Goal: Information Seeking & Learning: Learn about a topic

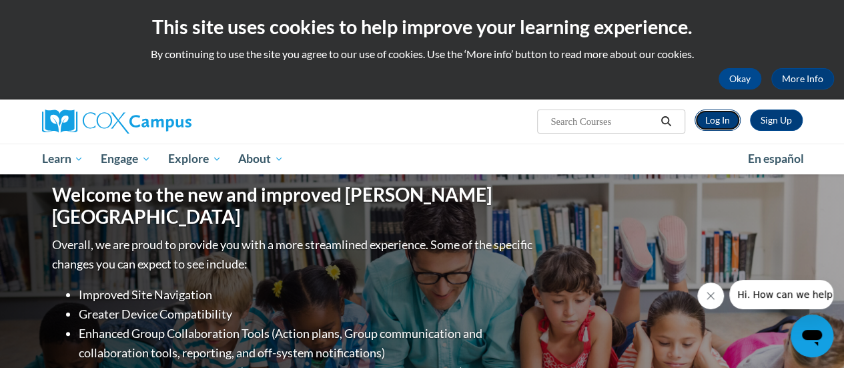
click at [723, 118] on link "Log In" at bounding box center [718, 119] width 46 height 21
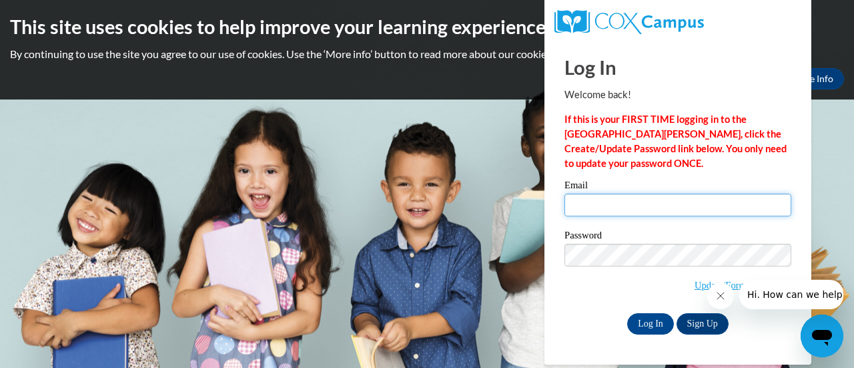
click at [645, 204] on input "Email" at bounding box center [677, 205] width 227 height 23
type input "vanessa.graef@rusd.org"
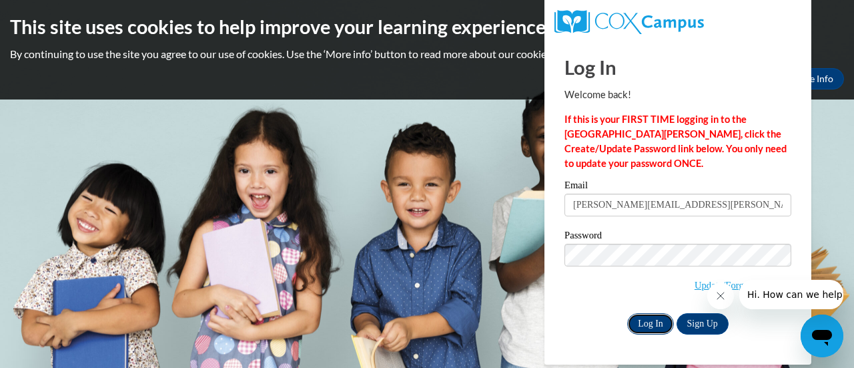
click at [645, 322] on input "Log In" at bounding box center [650, 323] width 47 height 21
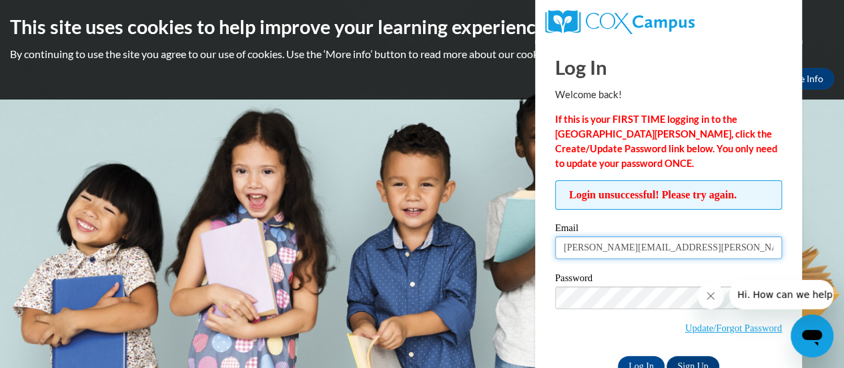
click at [671, 246] on input "vanessa.graef@rusd.org" at bounding box center [668, 247] width 227 height 23
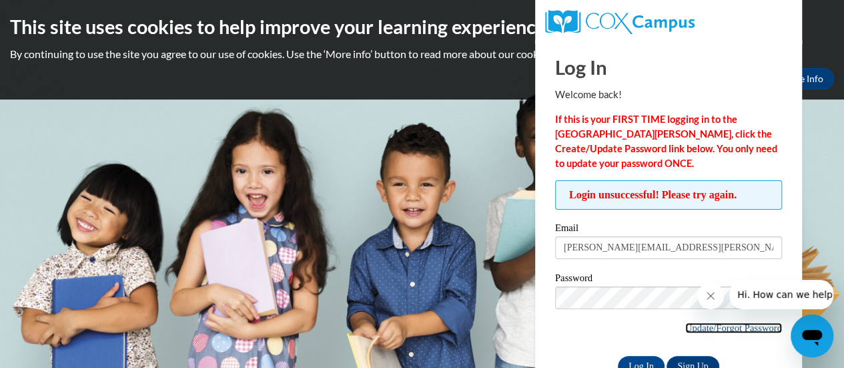
click at [693, 324] on link "Update/Forgot Password" at bounding box center [733, 327] width 97 height 11
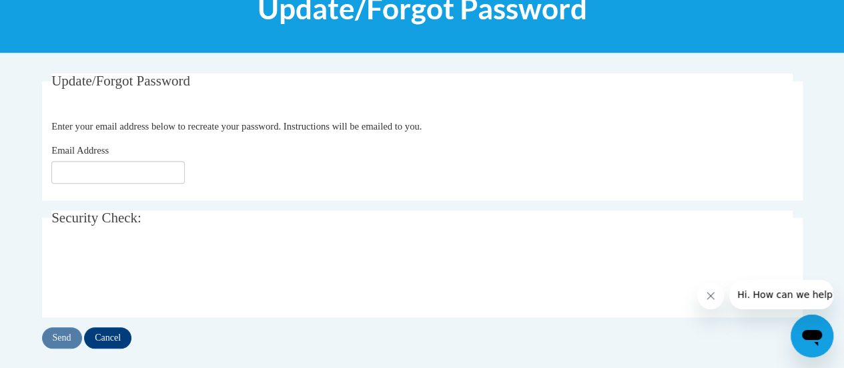
scroll to position [195, 0]
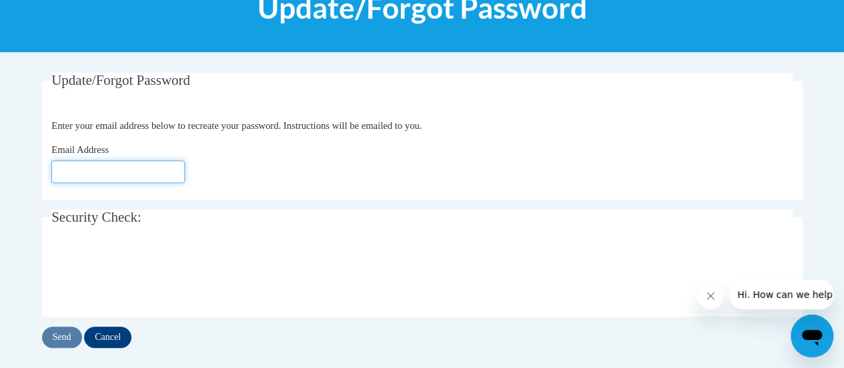
click at [107, 167] on input "Email Address" at bounding box center [117, 171] width 133 height 23
type input "[PERSON_NAME][EMAIL_ADDRESS][DOMAIN_NAME]"
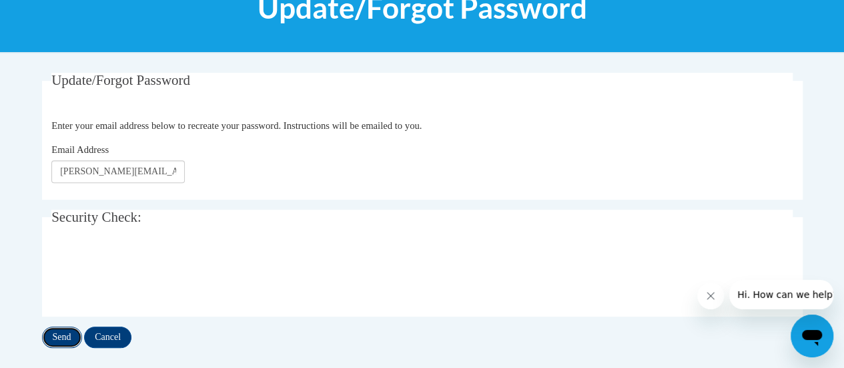
click at [63, 332] on input "Send" at bounding box center [62, 336] width 40 height 21
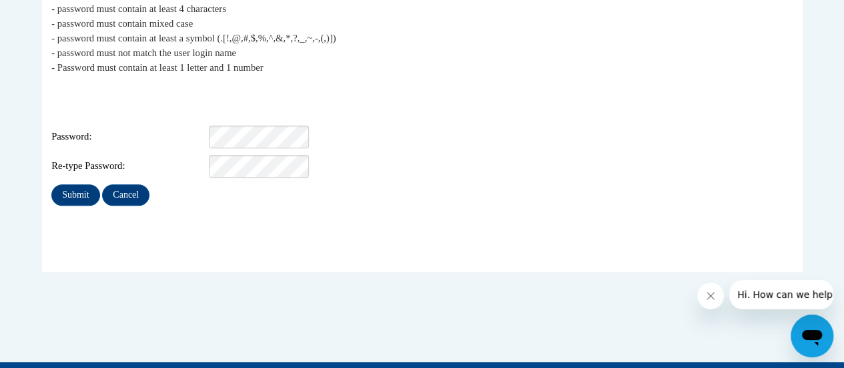
scroll to position [302, 0]
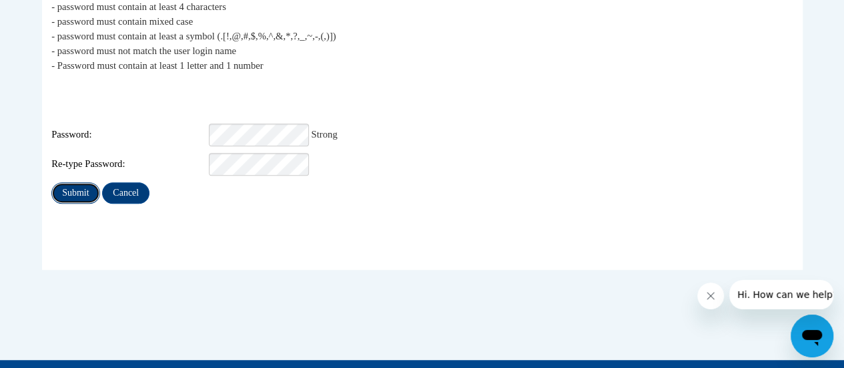
click at [68, 182] on input "Submit" at bounding box center [75, 192] width 48 height 21
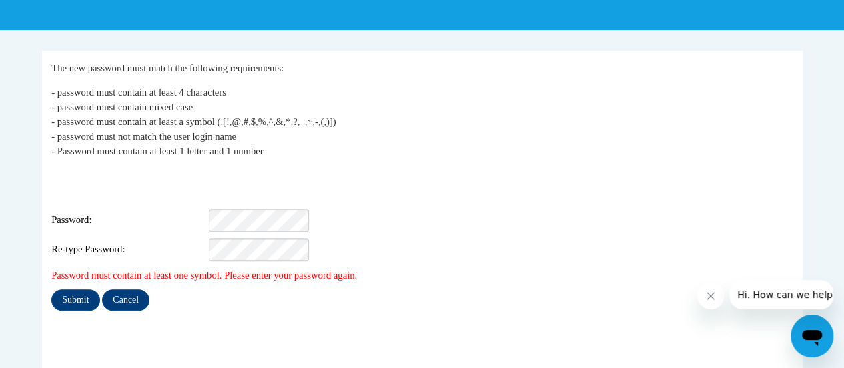
scroll to position [218, 0]
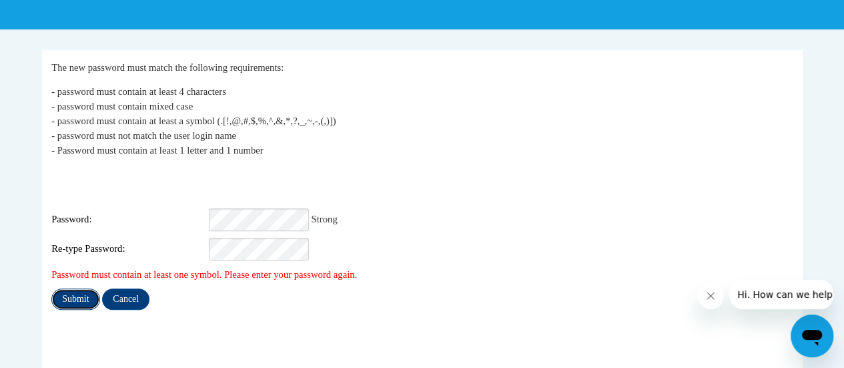
click at [77, 288] on input "Submit" at bounding box center [75, 298] width 48 height 21
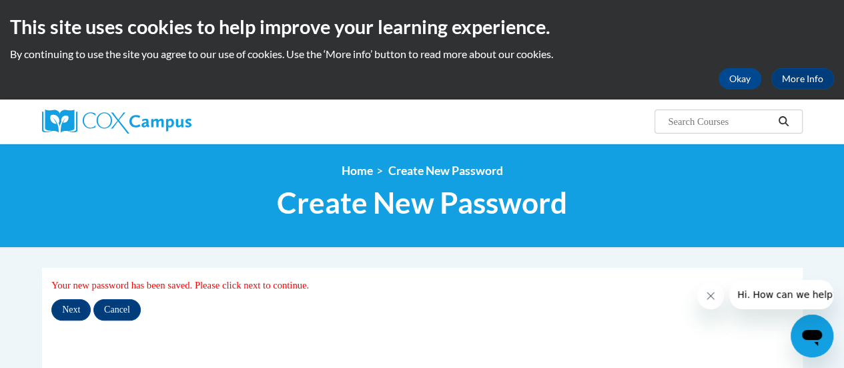
click at [314, 305] on div "Next Cancel" at bounding box center [421, 309] width 741 height 21
click at [73, 305] on input "Next" at bounding box center [70, 309] width 39 height 21
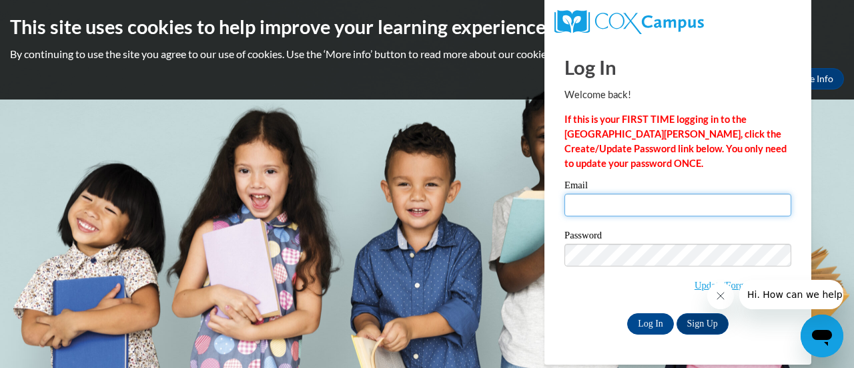
type input "[PERSON_NAME][EMAIL_ADDRESS][PERSON_NAME][DOMAIN_NAME]"
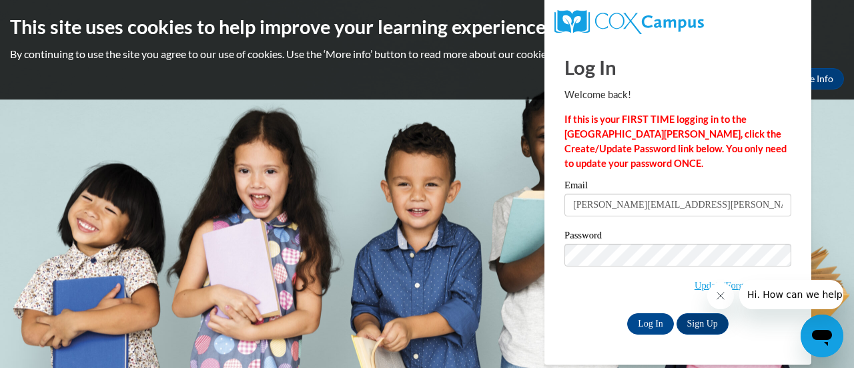
click at [240, 305] on body "This site uses cookies to help improve your learning experience. By continuing …" at bounding box center [427, 184] width 854 height 368
click at [440, 306] on body "This site uses cookies to help improve your learning experience. By continuing …" at bounding box center [427, 184] width 854 height 368
click at [647, 319] on input "Log In" at bounding box center [650, 323] width 47 height 21
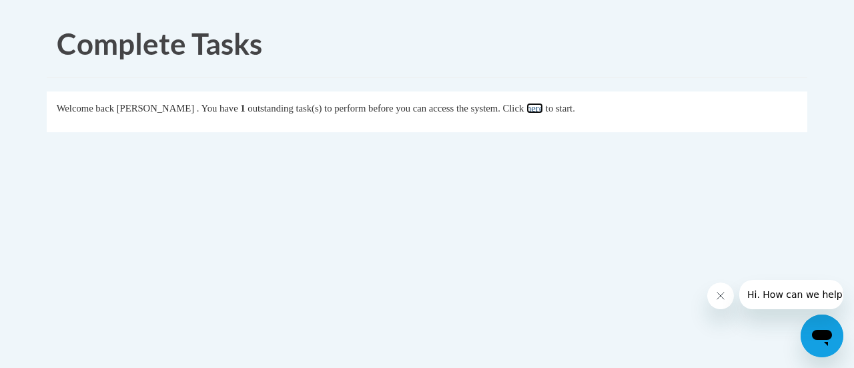
click at [543, 108] on link "here" at bounding box center [534, 108] width 17 height 11
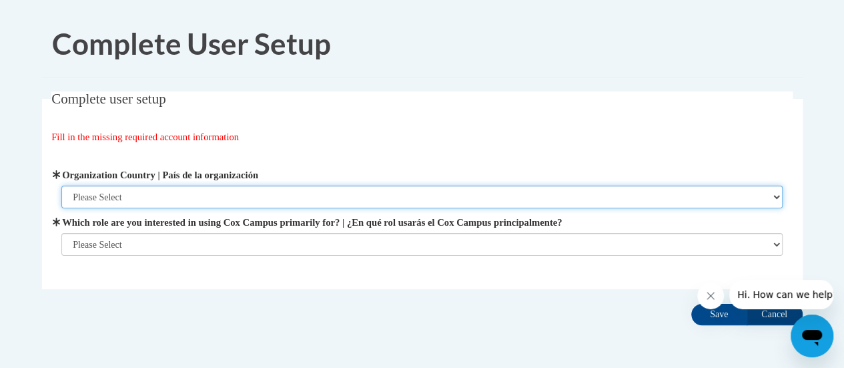
click at [153, 190] on select "Please Select [GEOGRAPHIC_DATA] | [GEOGRAPHIC_DATA] Outside of [GEOGRAPHIC_DATA…" at bounding box center [421, 196] width 721 height 23
select select "ad49bcad-a171-4b2e-b99c-48b446064914"
click at [61, 185] on select "Please Select United States | Estados Unidos Outside of the United States | Fue…" at bounding box center [421, 196] width 721 height 23
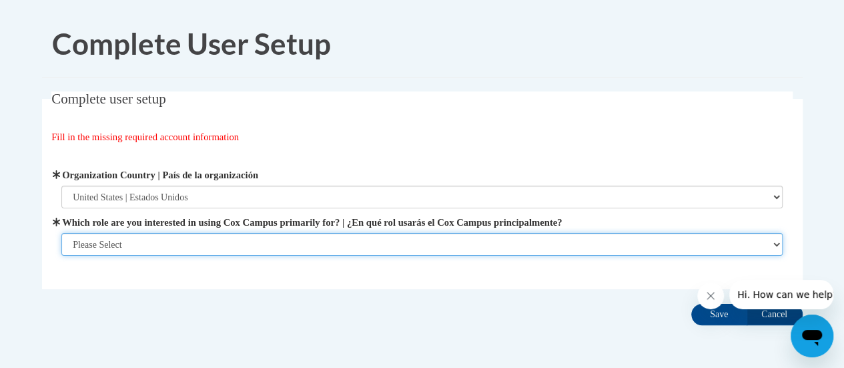
click at [161, 242] on select "Please Select College/University | Colegio/Universidad Community/Nonprofit Part…" at bounding box center [421, 244] width 721 height 23
select select "fbf2d438-af2f-41f8-98f1-81c410e29de3"
click at [61, 256] on select "Please Select College/University | Colegio/Universidad Community/Nonprofit Part…" at bounding box center [421, 244] width 721 height 23
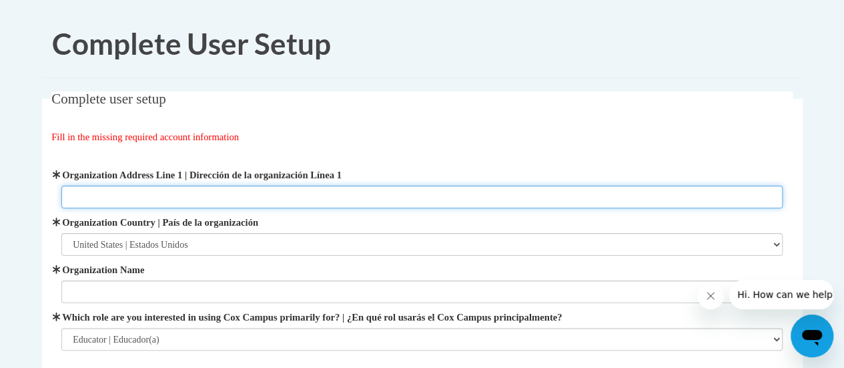
click at [153, 198] on input "Organization Address Line 1 | Dirección de la organización Línea 1" at bounding box center [421, 196] width 721 height 23
type input "3535 LaSalle Street"
type input "Jerstad-Agerholm K8"
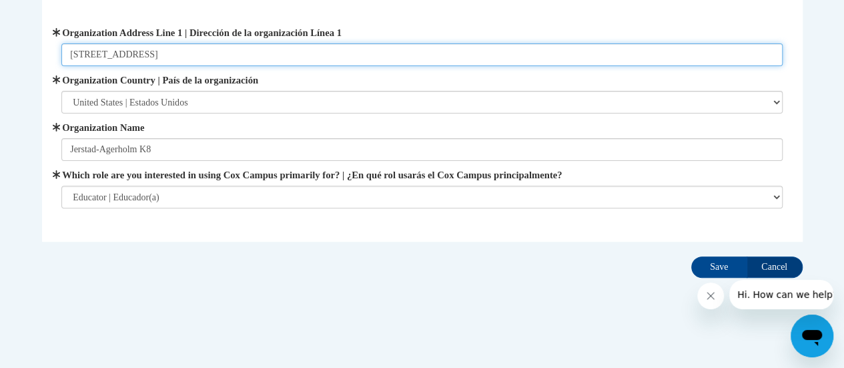
scroll to position [146, 0]
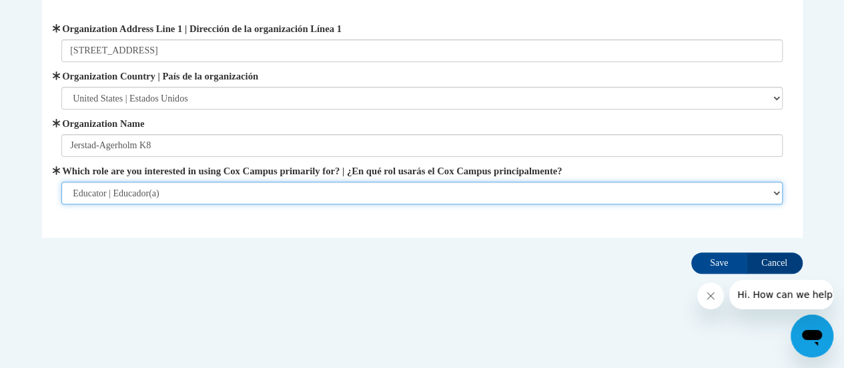
click at [248, 194] on select "Please Select College/University | Colegio/Universidad Community/Nonprofit Part…" at bounding box center [421, 192] width 721 height 23
click at [61, 181] on select "Please Select College/University | Colegio/Universidad Community/Nonprofit Part…" at bounding box center [421, 192] width 721 height 23
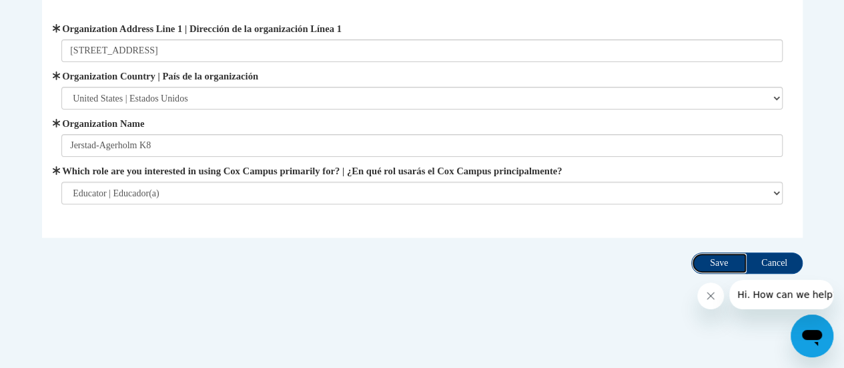
click at [721, 261] on input "Save" at bounding box center [719, 262] width 56 height 21
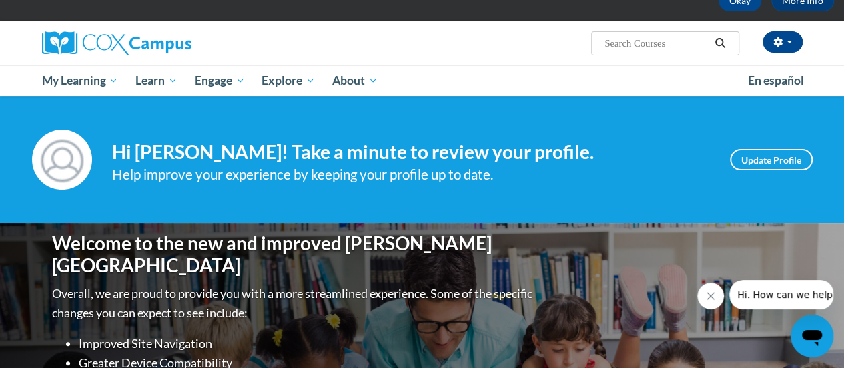
scroll to position [79, 0]
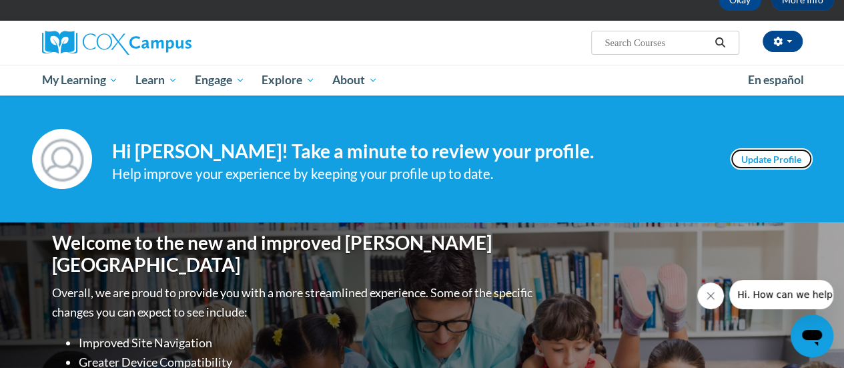
click at [773, 159] on link "Update Profile" at bounding box center [771, 158] width 83 height 21
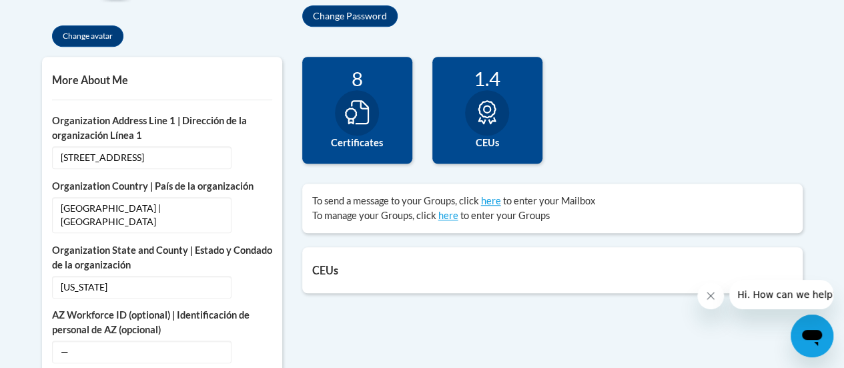
scroll to position [427, 0]
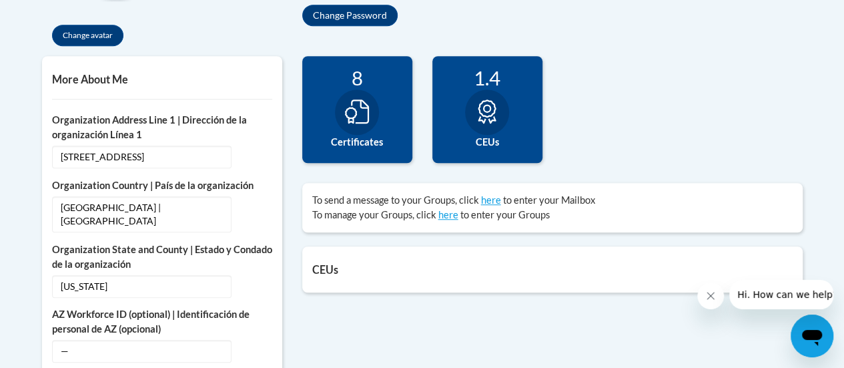
click at [361, 108] on icon at bounding box center [357, 111] width 24 height 24
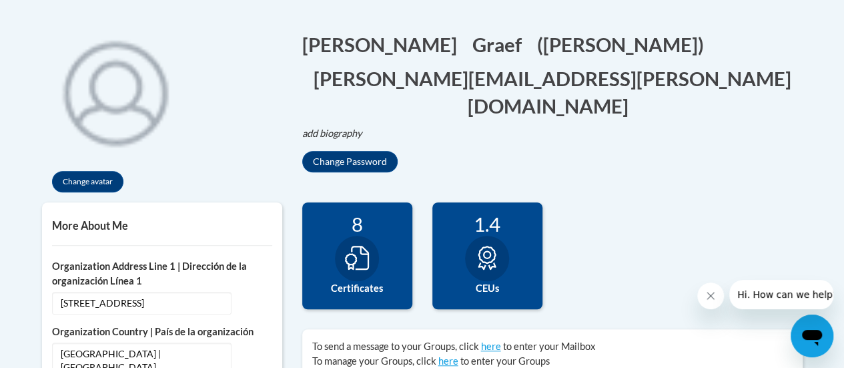
scroll to position [0, 0]
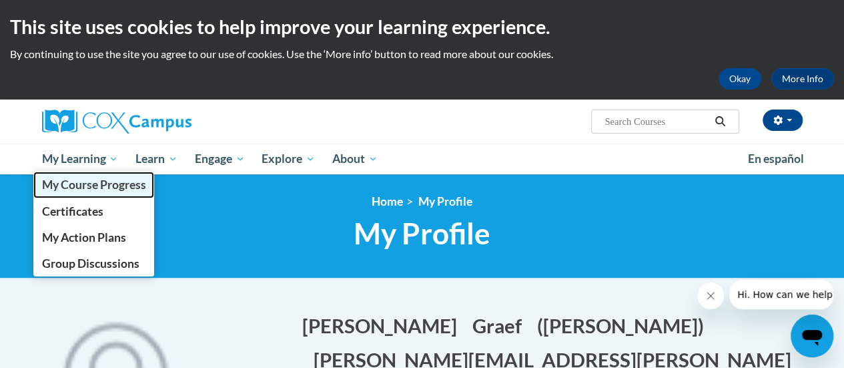
click at [74, 183] on span "My Course Progress" at bounding box center [93, 184] width 104 height 14
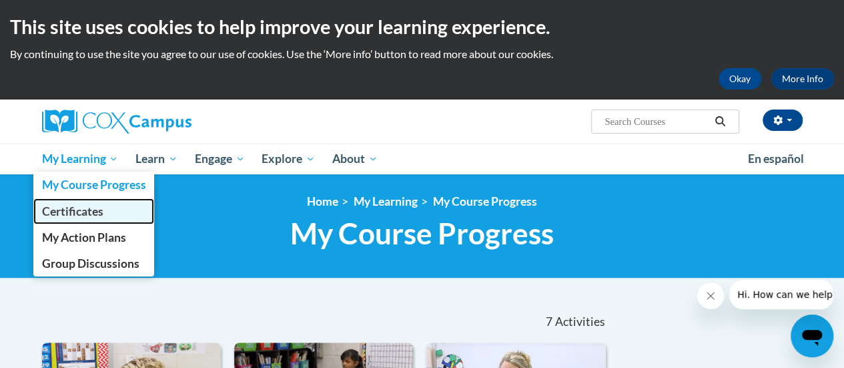
click at [84, 210] on span "Certificates" at bounding box center [71, 211] width 61 height 14
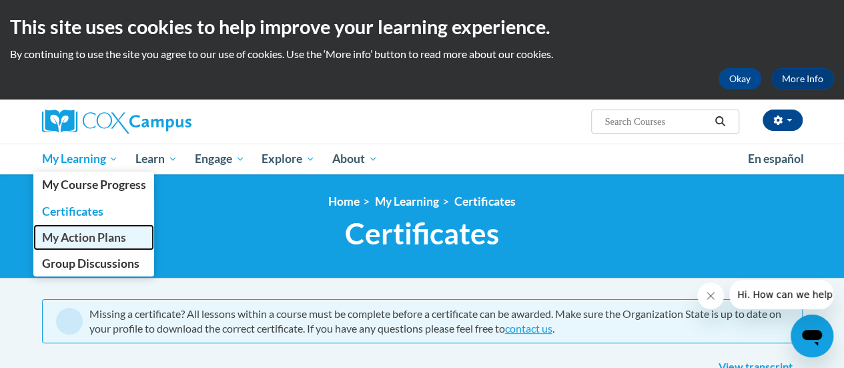
click at [88, 233] on span "My Action Plans" at bounding box center [83, 237] width 84 height 14
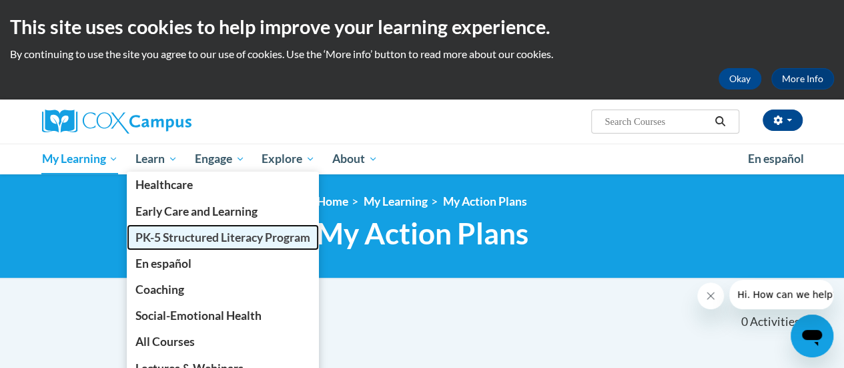
click at [171, 239] on span "PK-5 Structured Literacy Program" at bounding box center [222, 237] width 175 height 14
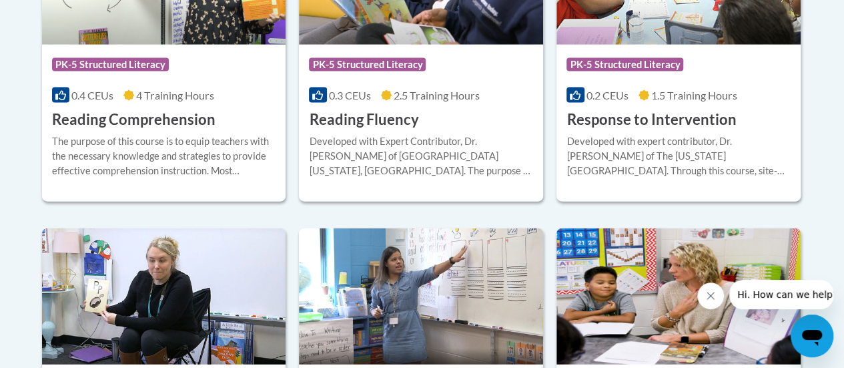
scroll to position [1401, 0]
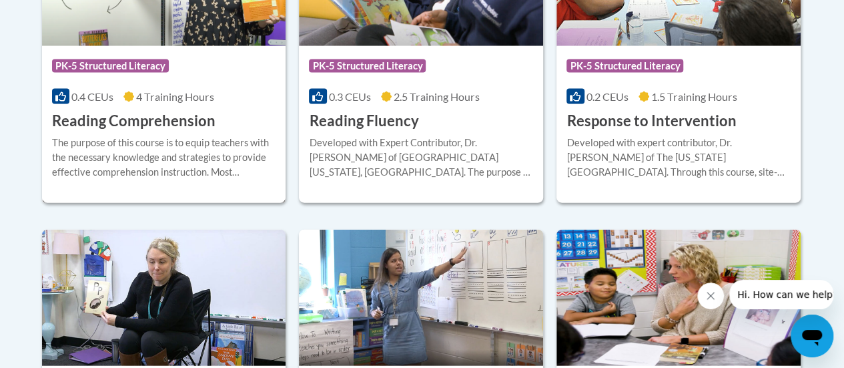
click at [152, 121] on h3 "Reading Comprehension" at bounding box center [133, 121] width 163 height 21
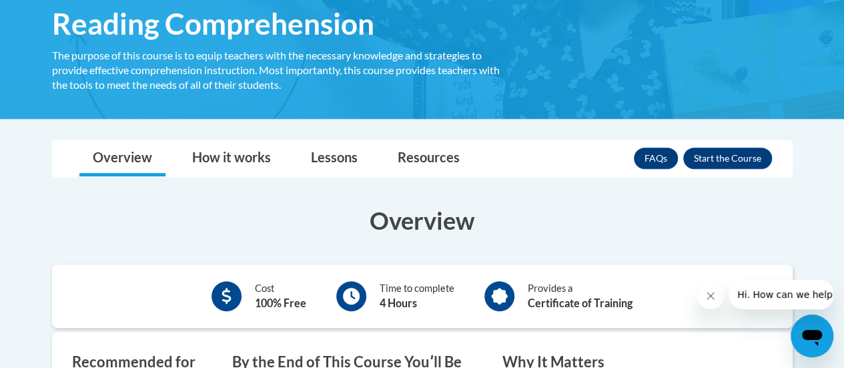
scroll to position [230, 0]
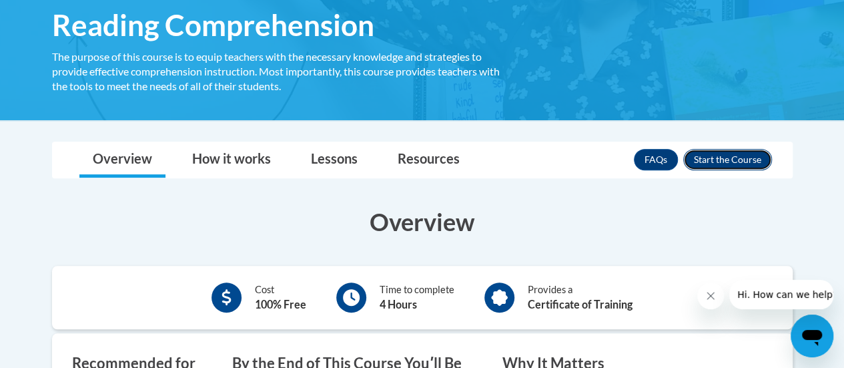
click at [715, 163] on button "Enroll" at bounding box center [727, 159] width 89 height 21
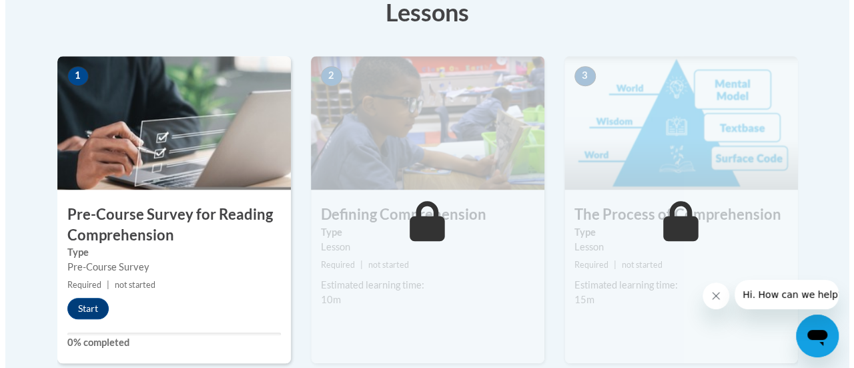
scroll to position [393, 0]
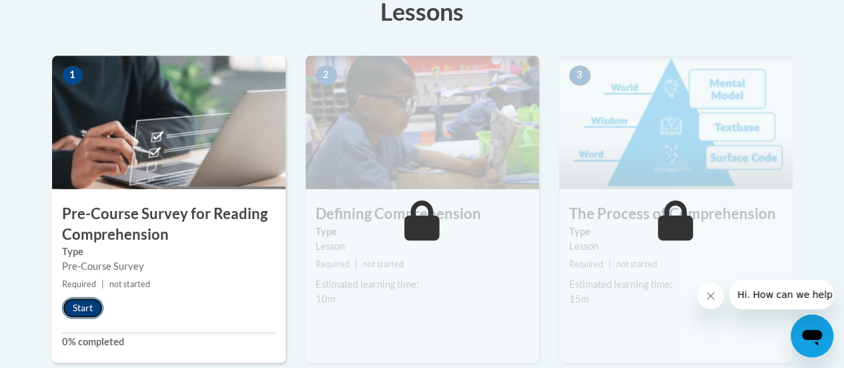
click at [77, 306] on button "Start" at bounding box center [82, 307] width 41 height 21
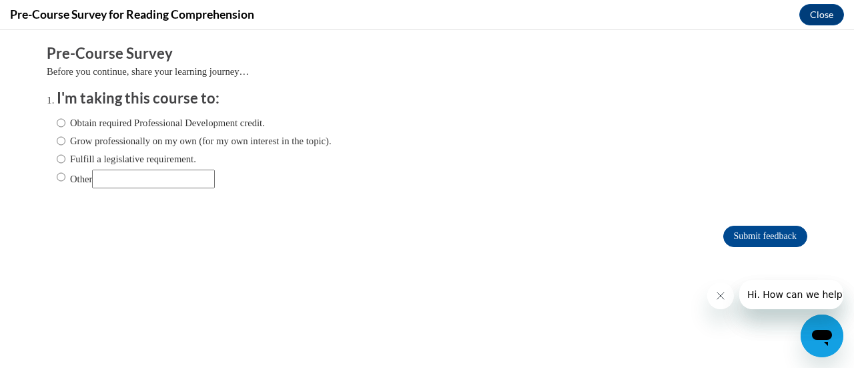
scroll to position [0, 0]
click at [57, 123] on input "Obtain required Professional Development credit." at bounding box center [61, 122] width 9 height 15
radio input "true"
click at [728, 239] on input "Submit feedback" at bounding box center [765, 236] width 84 height 21
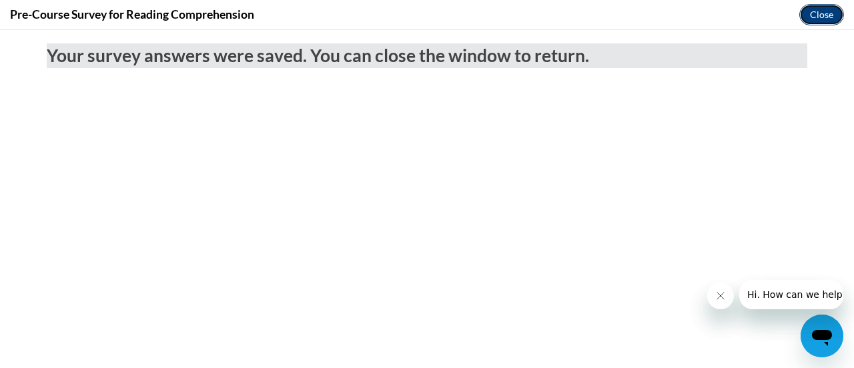
click at [825, 8] on button "Close" at bounding box center [821, 14] width 45 height 21
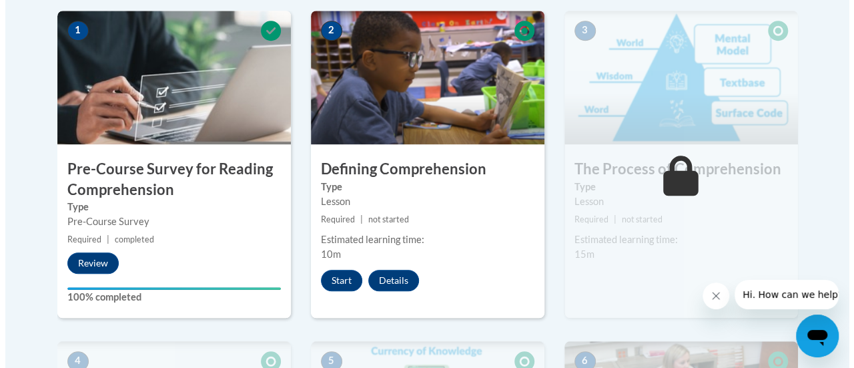
scroll to position [440, 0]
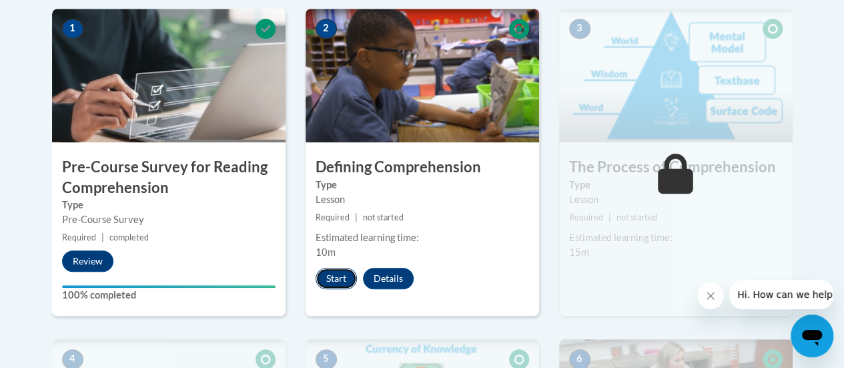
click at [332, 274] on button "Start" at bounding box center [336, 278] width 41 height 21
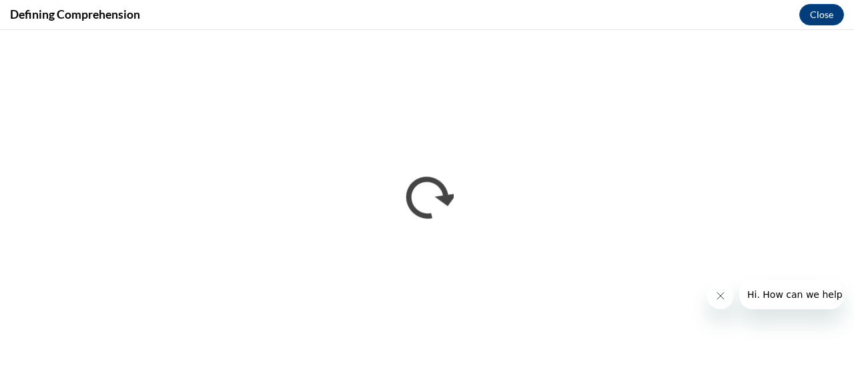
scroll to position [0, 0]
click at [713, 294] on button "Close message from company" at bounding box center [720, 295] width 27 height 27
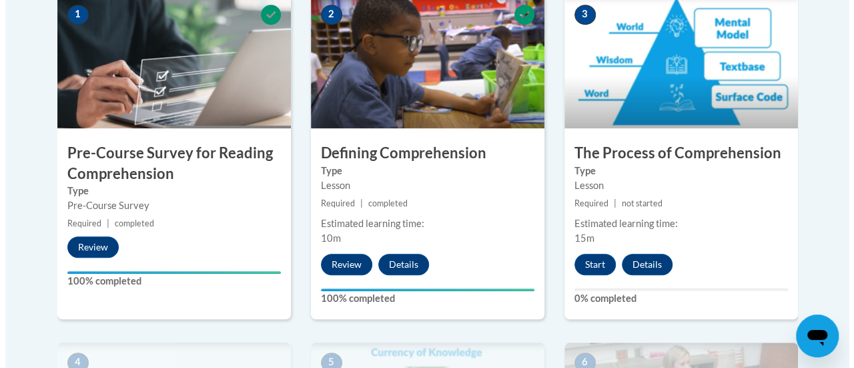
scroll to position [454, 0]
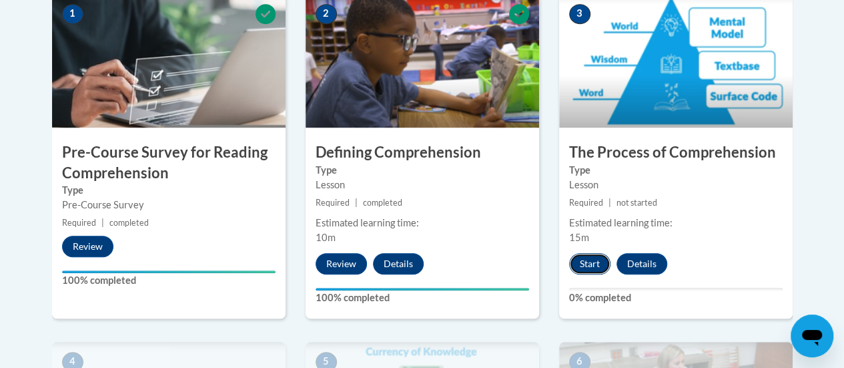
click at [591, 263] on button "Start" at bounding box center [589, 263] width 41 height 21
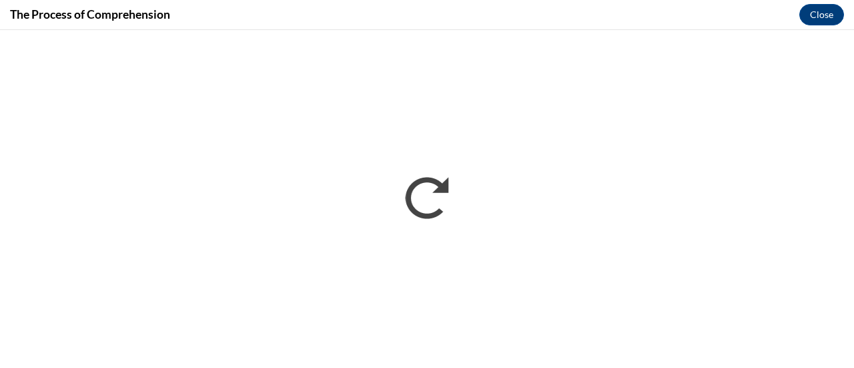
scroll to position [0, 0]
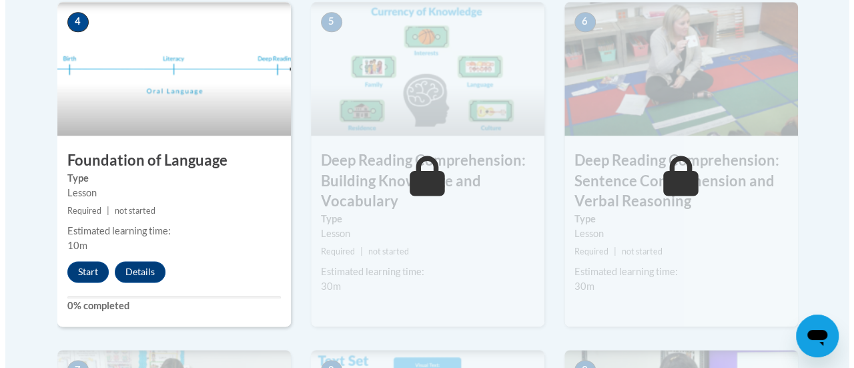
scroll to position [795, 0]
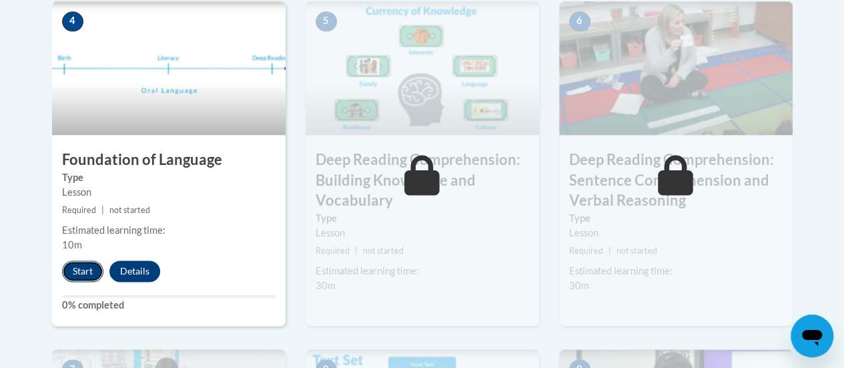
click at [77, 260] on button "Start" at bounding box center [82, 270] width 41 height 21
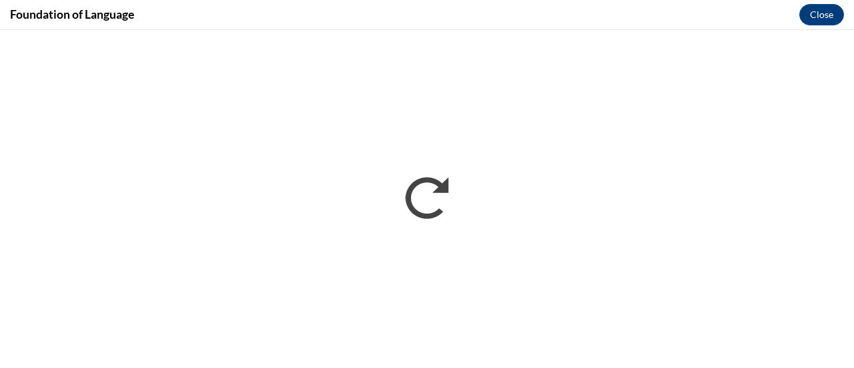
scroll to position [0, 0]
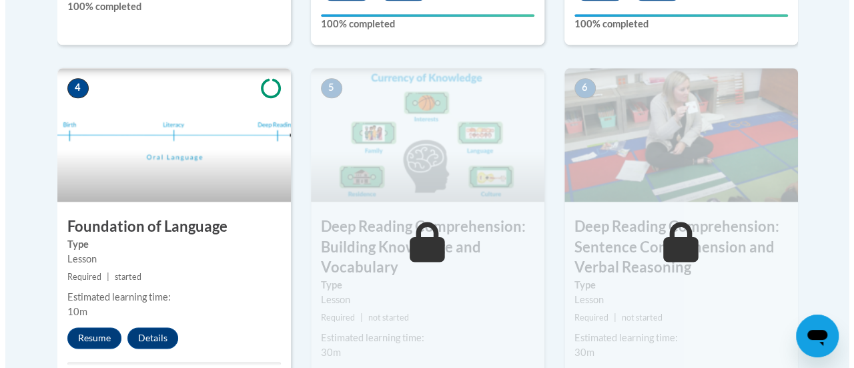
scroll to position [739, 0]
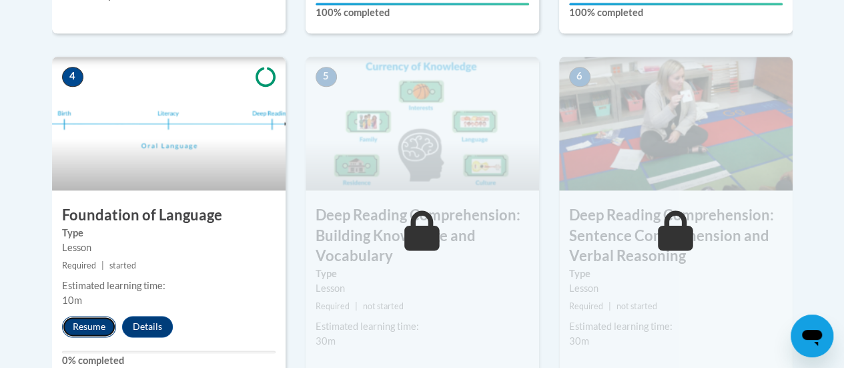
click at [76, 326] on button "Resume" at bounding box center [89, 326] width 54 height 21
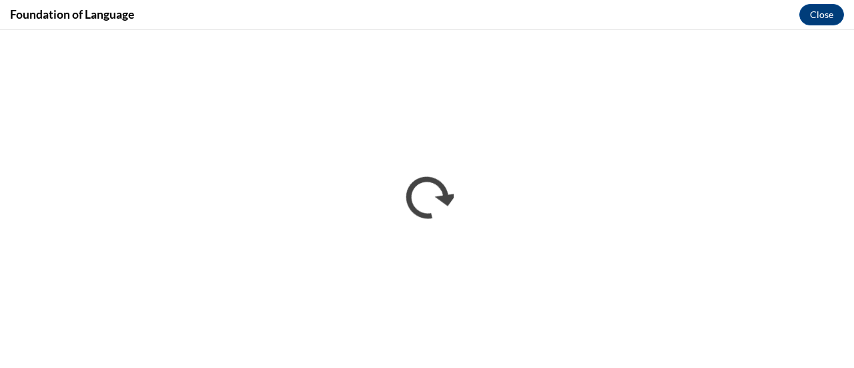
scroll to position [0, 0]
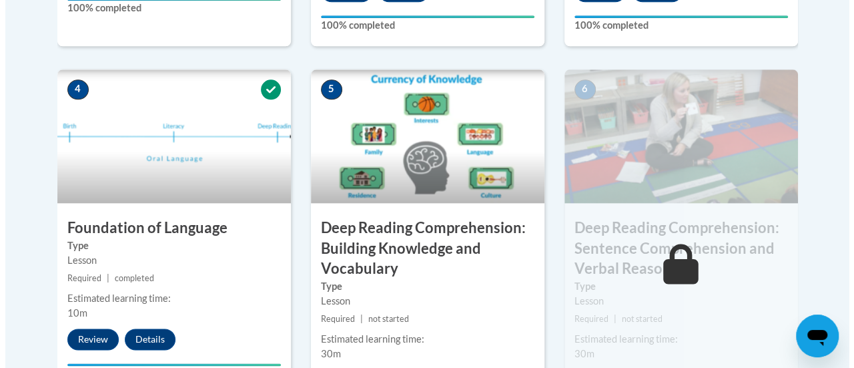
scroll to position [896, 0]
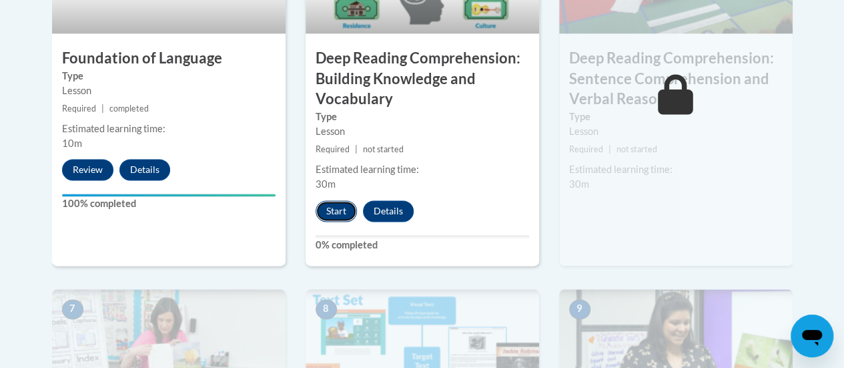
click at [335, 209] on button "Start" at bounding box center [336, 210] width 41 height 21
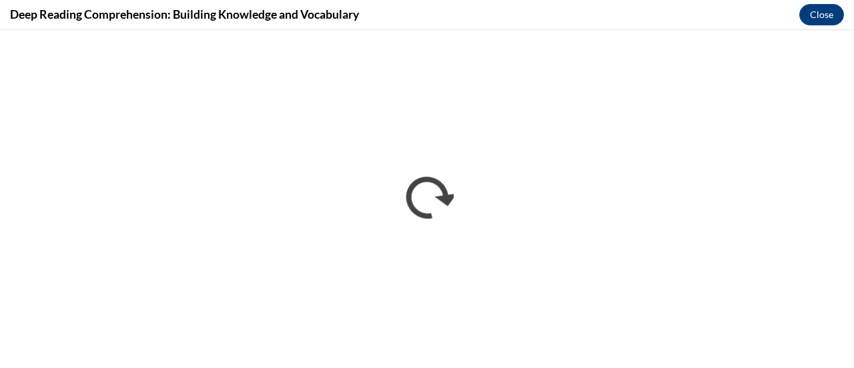
scroll to position [0, 0]
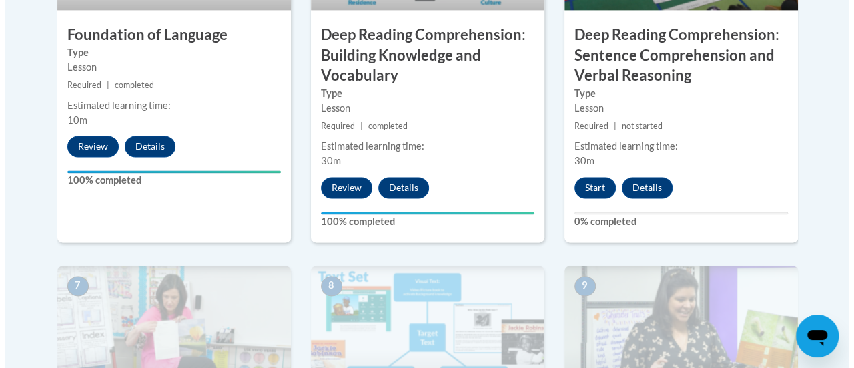
scroll to position [947, 0]
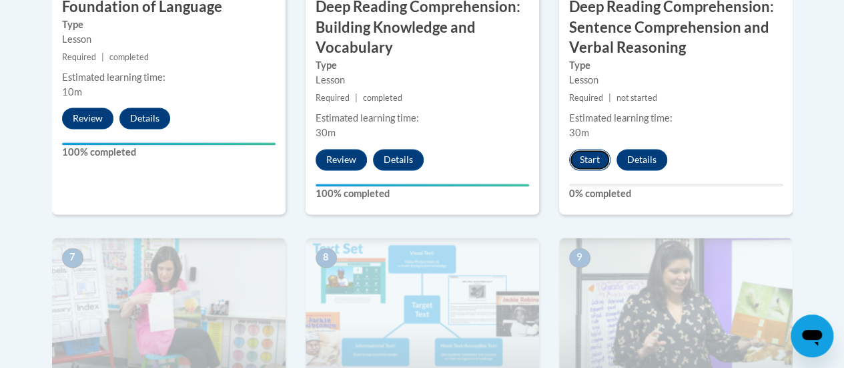
click at [590, 159] on button "Start" at bounding box center [589, 159] width 41 height 21
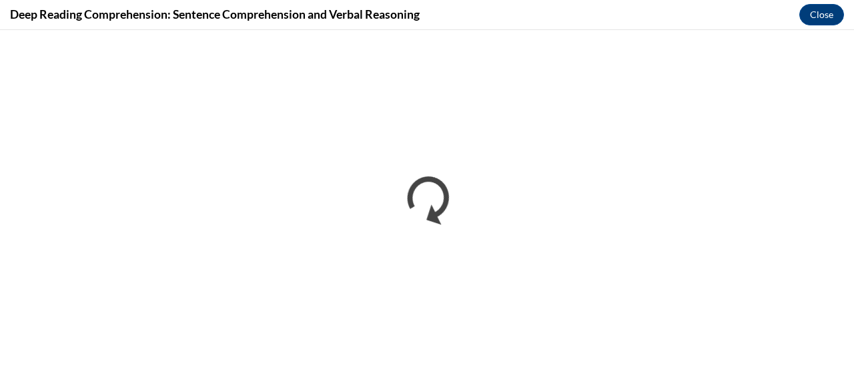
scroll to position [0, 0]
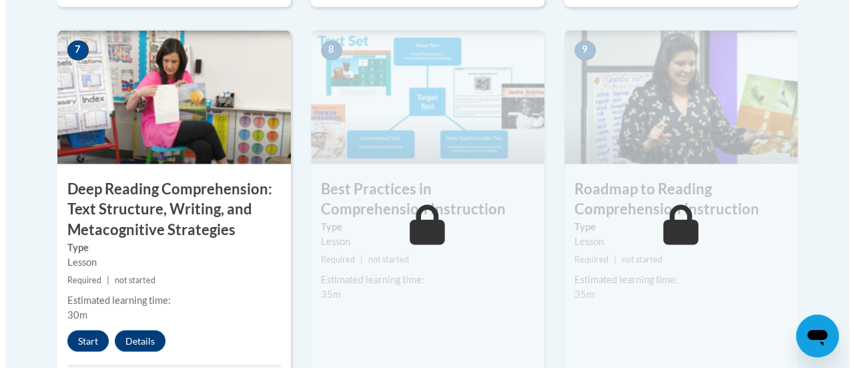
scroll to position [1154, 0]
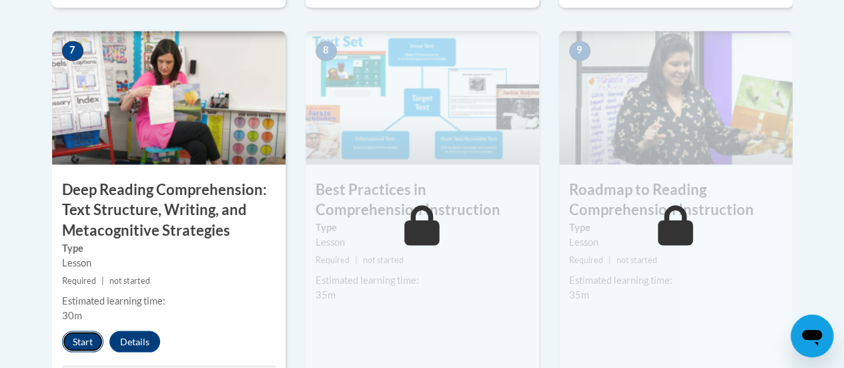
click at [76, 337] on button "Start" at bounding box center [82, 340] width 41 height 21
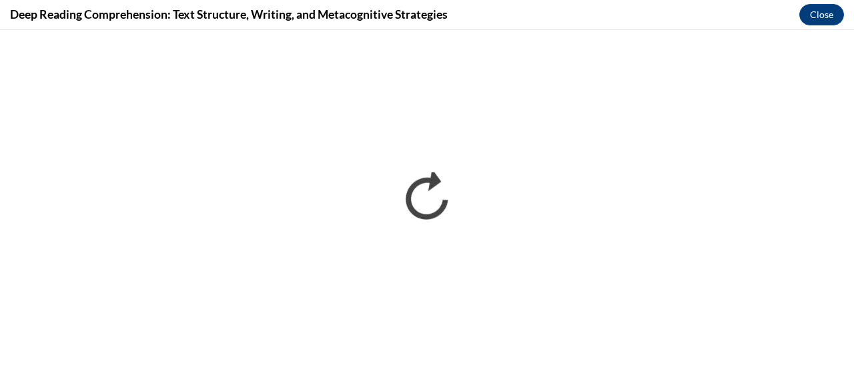
scroll to position [0, 0]
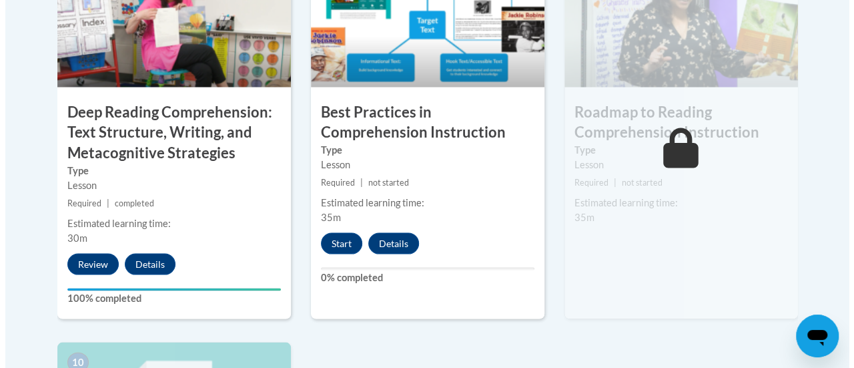
scroll to position [1232, 0]
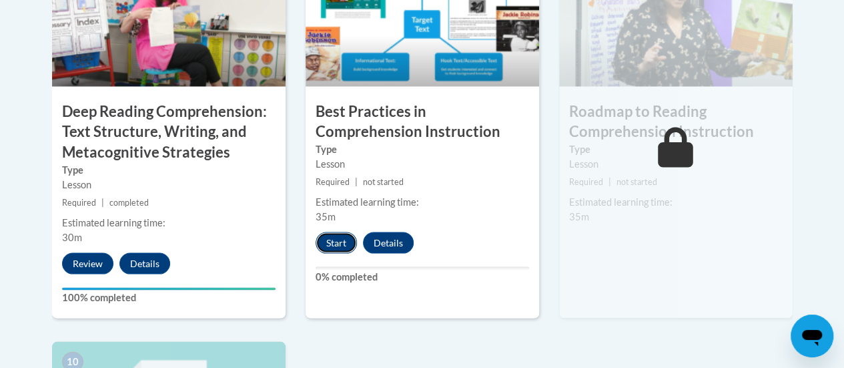
click at [336, 242] on button "Start" at bounding box center [336, 242] width 41 height 21
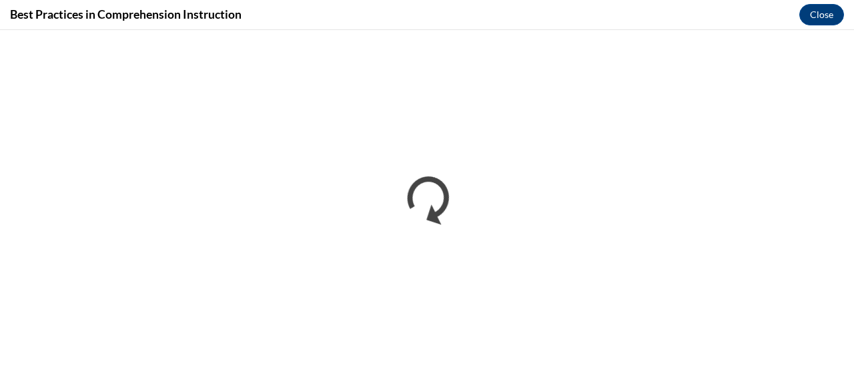
scroll to position [0, 0]
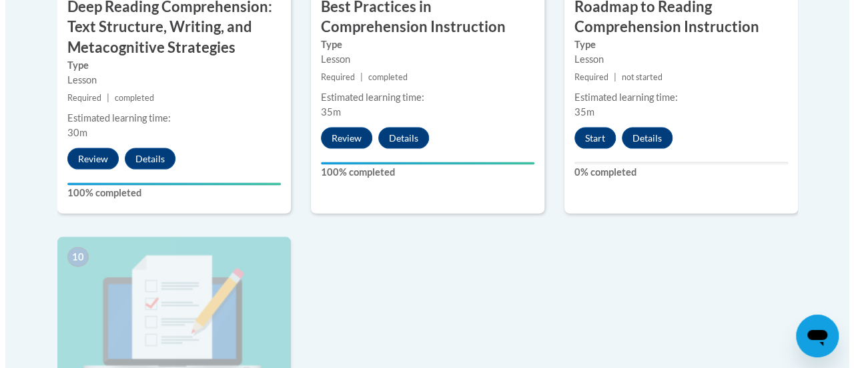
scroll to position [1335, 0]
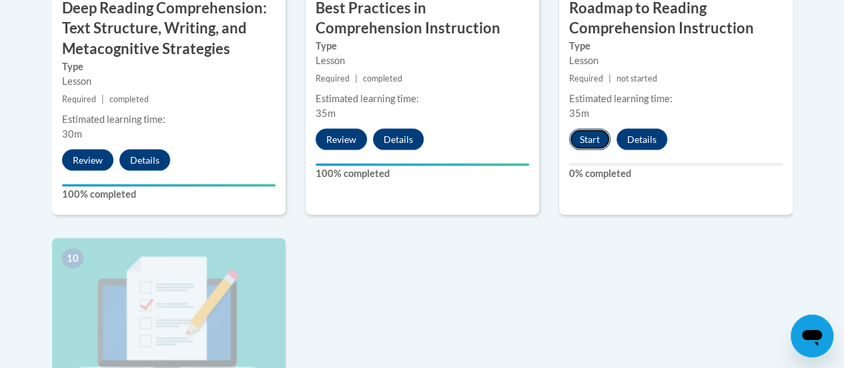
click at [588, 136] on button "Start" at bounding box center [589, 139] width 41 height 21
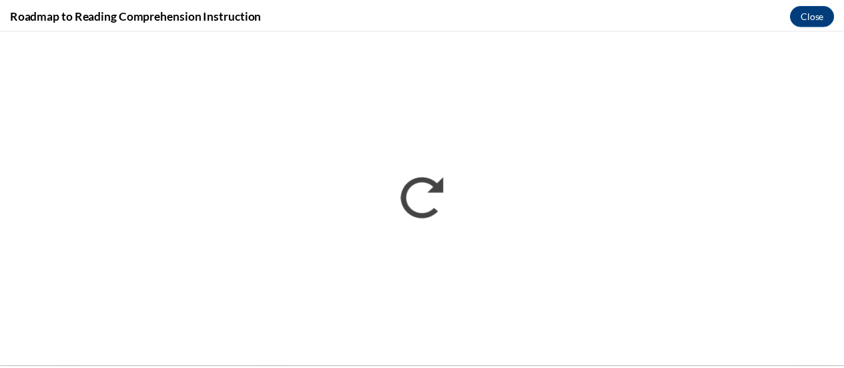
scroll to position [0, 0]
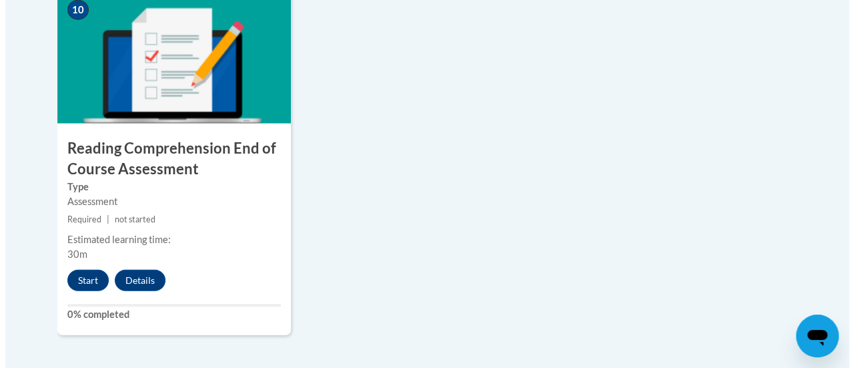
scroll to position [1585, 0]
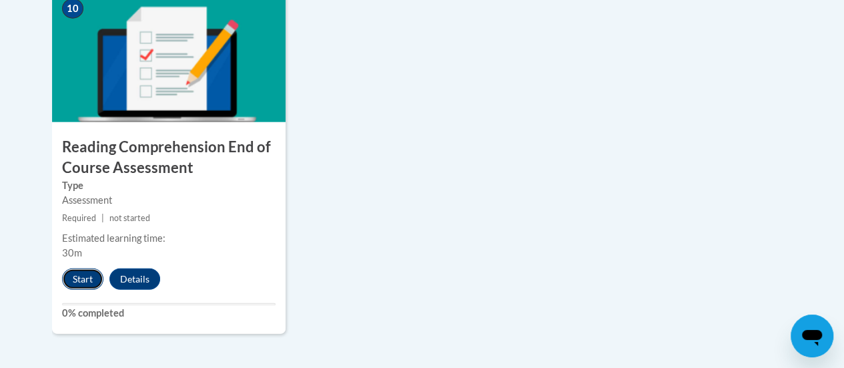
click at [80, 275] on button "Start" at bounding box center [82, 278] width 41 height 21
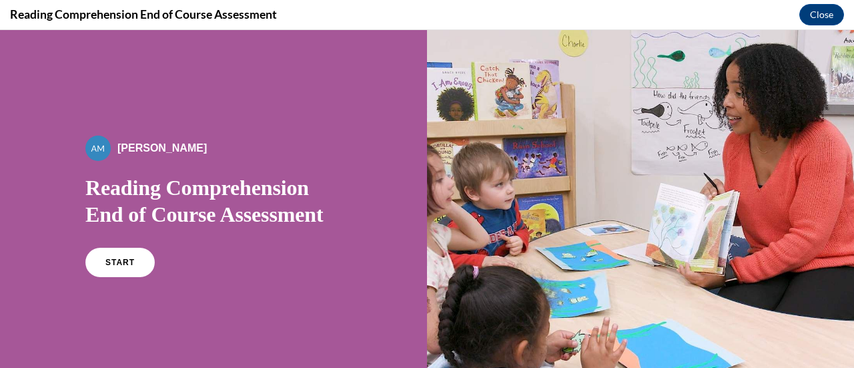
scroll to position [0, 0]
click at [126, 259] on span "START" at bounding box center [120, 263] width 31 height 10
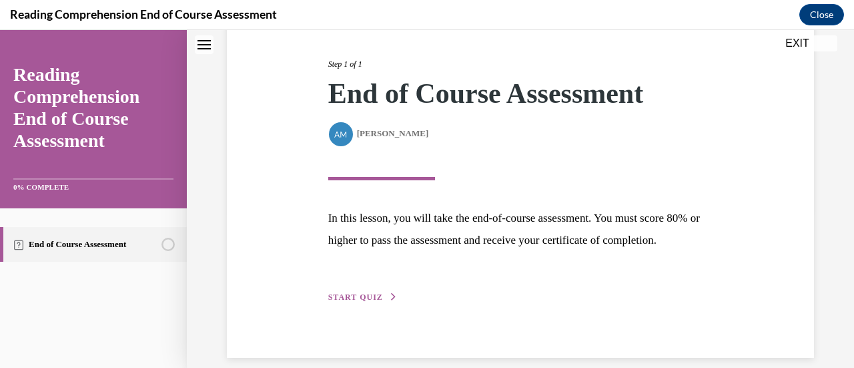
scroll to position [196, 0]
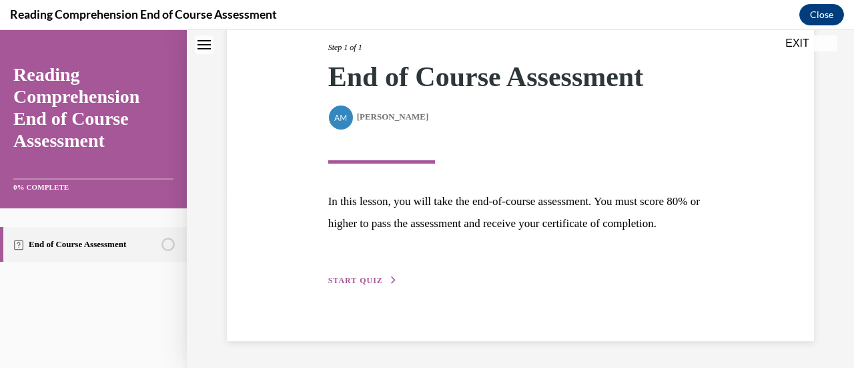
click at [340, 280] on span "START QUIZ" at bounding box center [355, 280] width 55 height 9
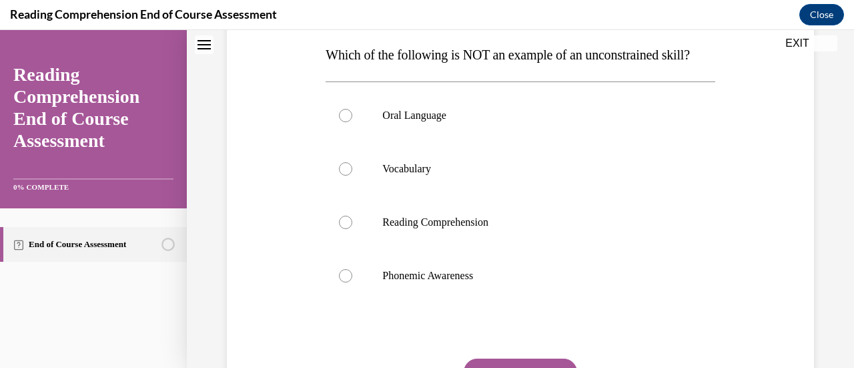
scroll to position [220, 0]
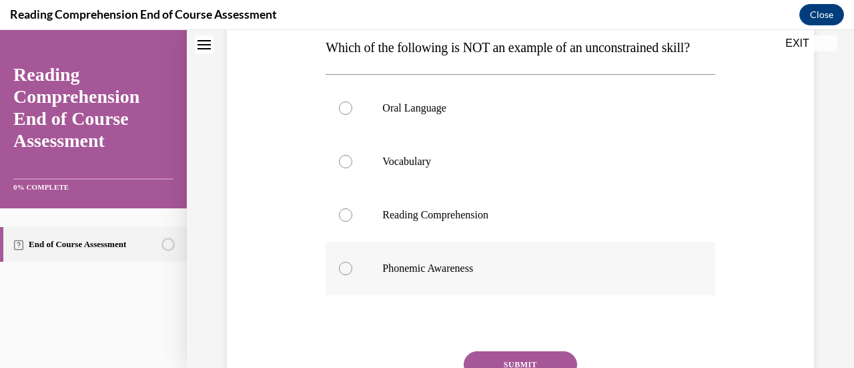
click at [344, 275] on div at bounding box center [345, 268] width 13 height 13
click at [344, 275] on input "Phonemic Awareness" at bounding box center [345, 268] width 13 height 13
radio input "true"
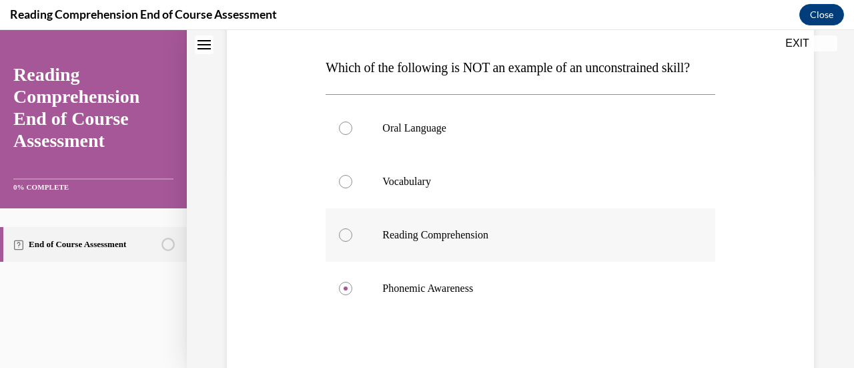
scroll to position [298, 0]
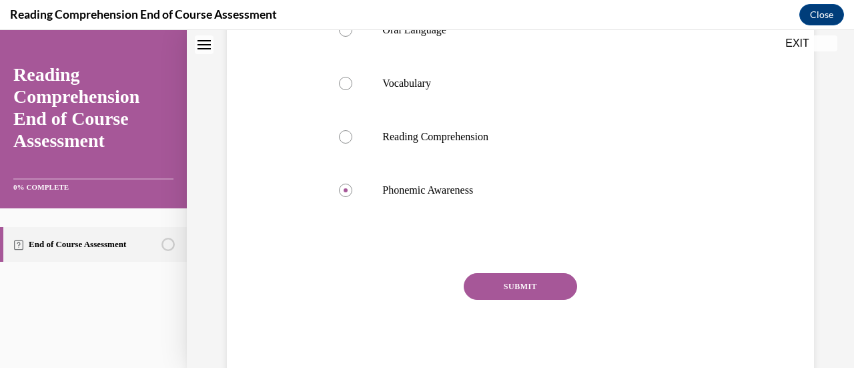
click at [529, 300] on button "SUBMIT" at bounding box center [520, 286] width 113 height 27
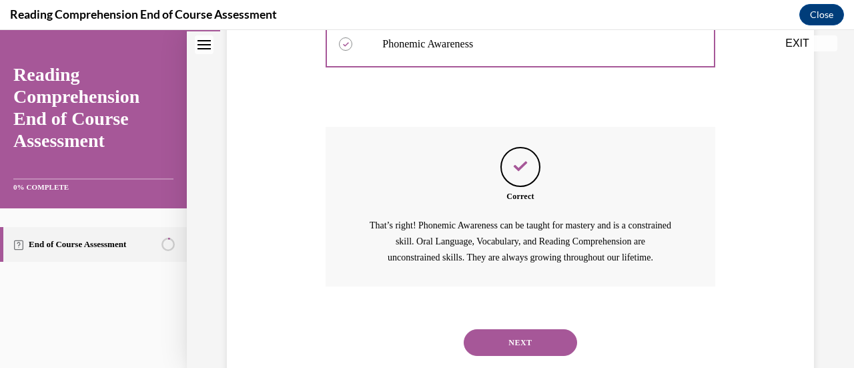
scroll to position [505, 0]
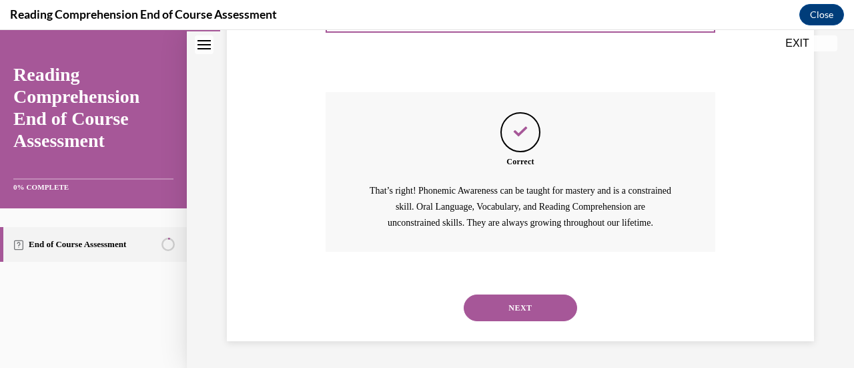
click at [523, 306] on button "NEXT" at bounding box center [520, 307] width 113 height 27
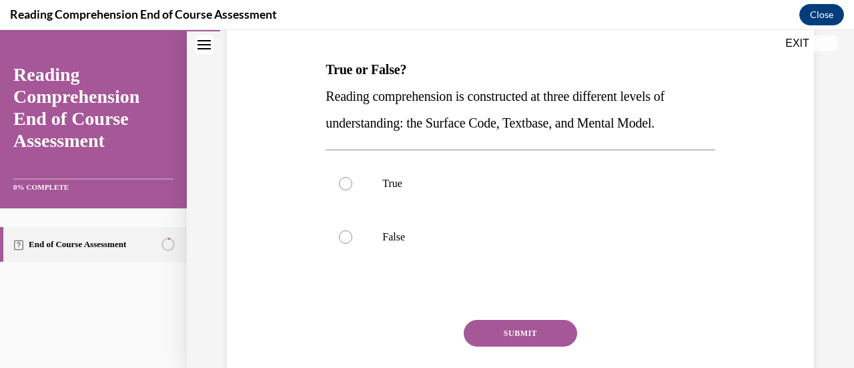
scroll to position [199, 0]
click at [344, 183] on div at bounding box center [345, 182] width 13 height 13
click at [344, 183] on input "True" at bounding box center [345, 182] width 13 height 13
radio input "true"
click at [514, 332] on button "SUBMIT" at bounding box center [520, 332] width 113 height 27
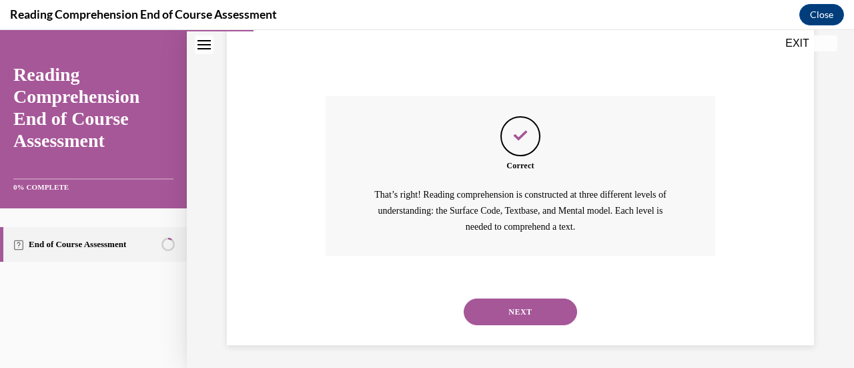
scroll to position [425, 0]
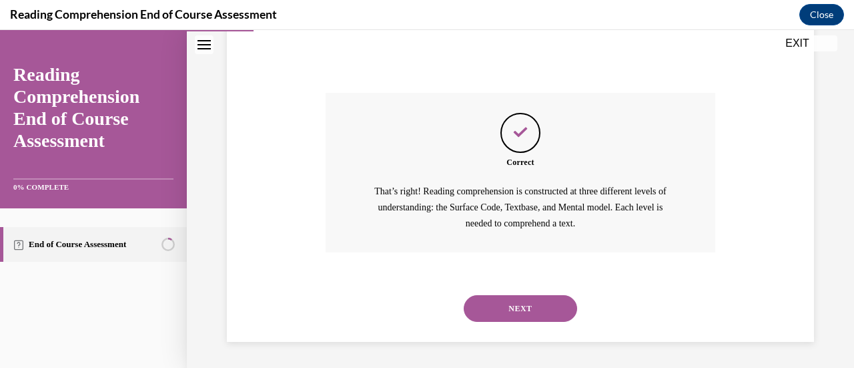
click at [518, 304] on button "NEXT" at bounding box center [520, 308] width 113 height 27
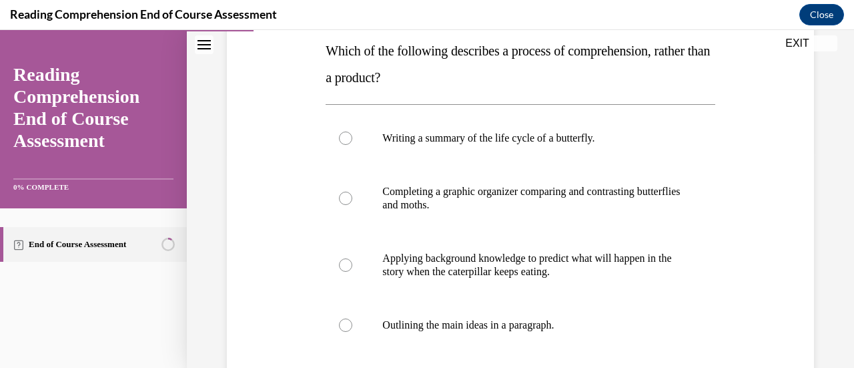
scroll to position [218, 0]
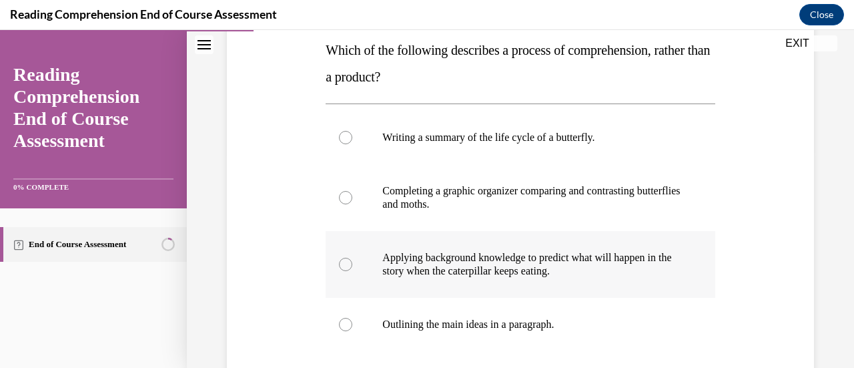
click at [346, 262] on div at bounding box center [345, 264] width 13 height 13
click at [346, 262] on input "Applying background knowledge to predict what will happen in the story when the…" at bounding box center [345, 264] width 13 height 13
radio input "true"
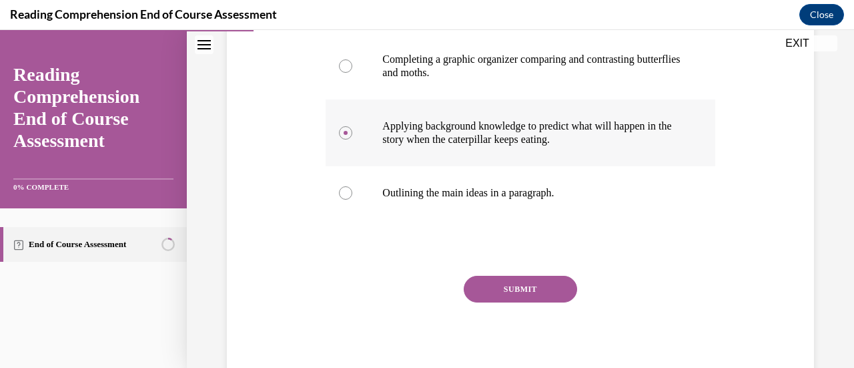
scroll to position [350, 0]
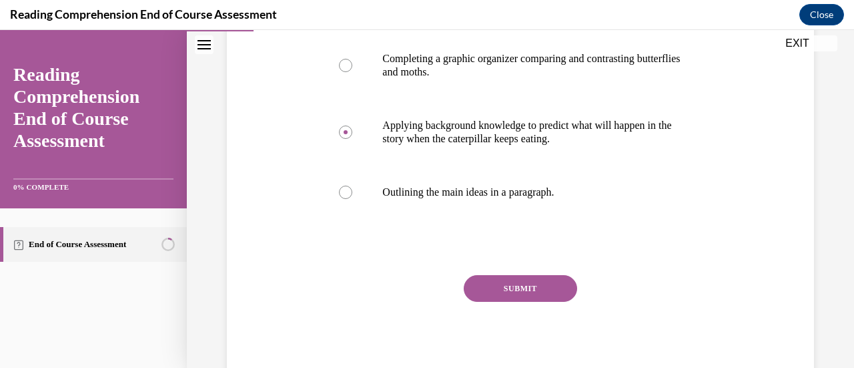
click at [527, 284] on button "SUBMIT" at bounding box center [520, 288] width 113 height 27
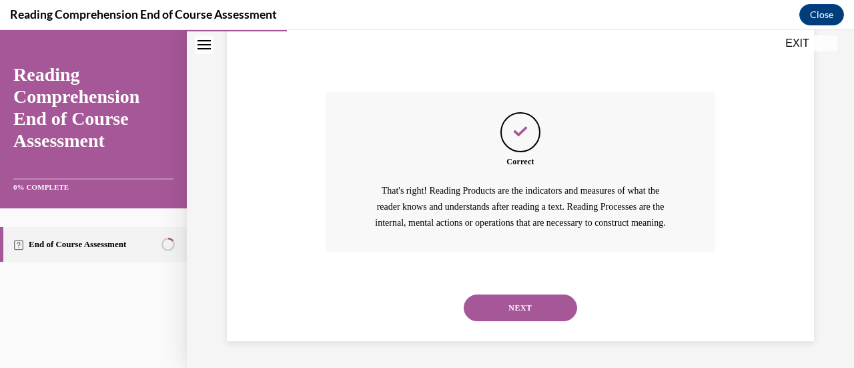
scroll to position [548, 0]
click at [520, 309] on button "NEXT" at bounding box center [520, 307] width 113 height 27
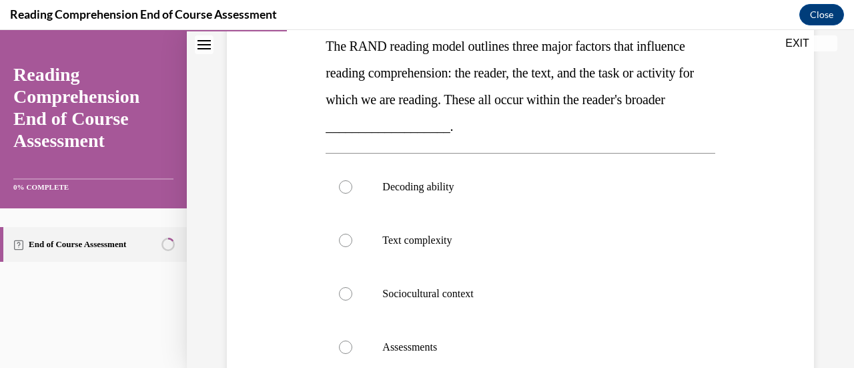
scroll to position [222, 0]
click at [343, 290] on div at bounding box center [345, 292] width 13 height 13
click at [343, 290] on input "Sociocultural context" at bounding box center [345, 292] width 13 height 13
radio input "true"
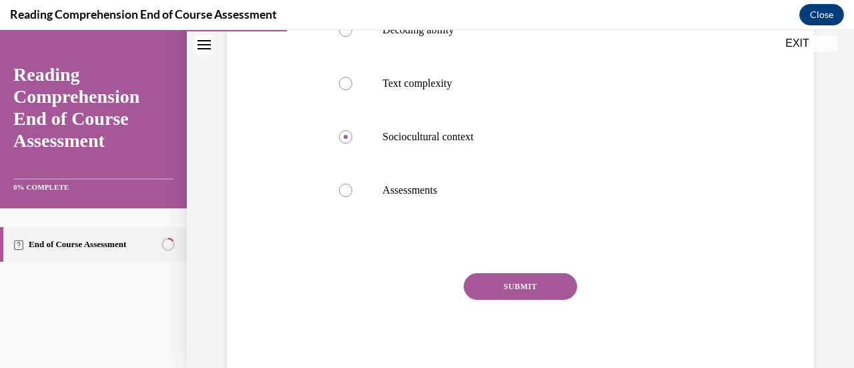
click at [531, 286] on button "SUBMIT" at bounding box center [520, 286] width 113 height 27
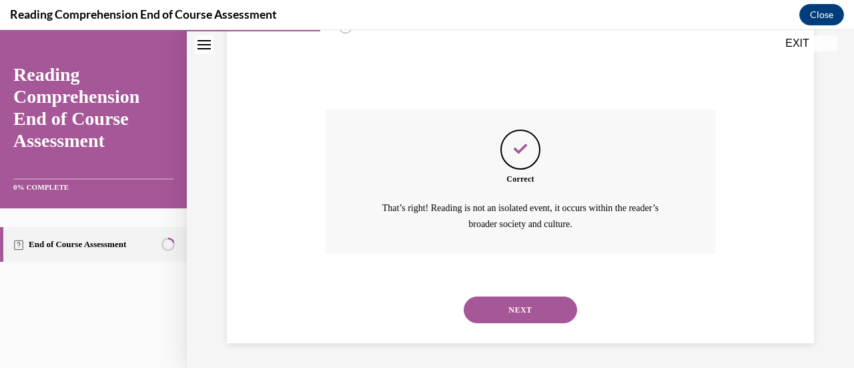
scroll to position [542, 0]
click at [518, 308] on button "NEXT" at bounding box center [520, 309] width 113 height 27
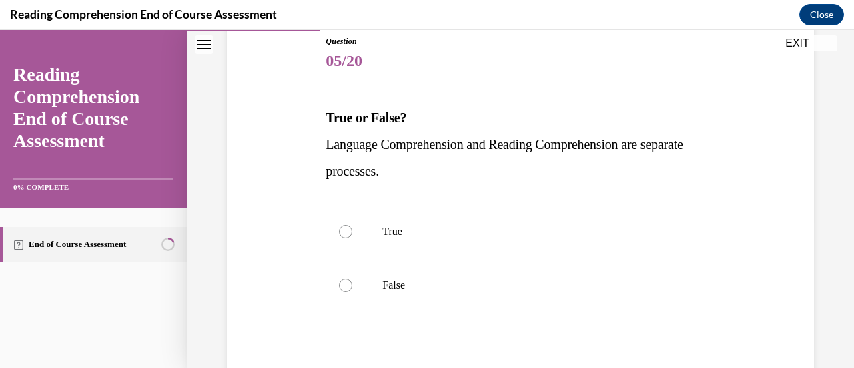
scroll to position [151, 0]
click at [347, 282] on div at bounding box center [345, 284] width 13 height 13
click at [347, 282] on input "False" at bounding box center [345, 284] width 13 height 13
radio input "true"
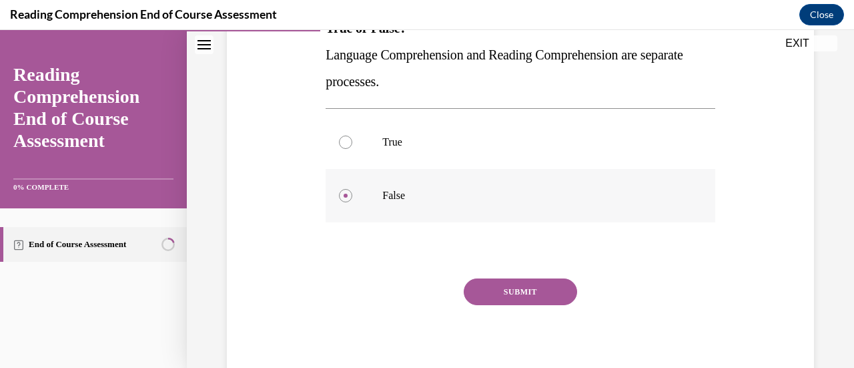
scroll to position [255, 0]
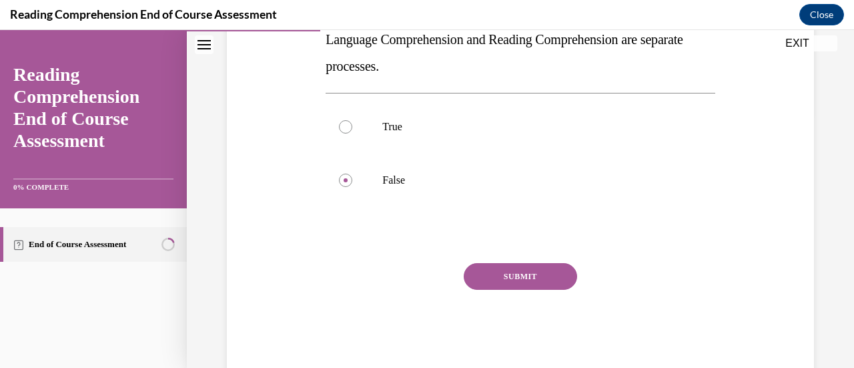
click at [519, 274] on button "SUBMIT" at bounding box center [520, 276] width 113 height 27
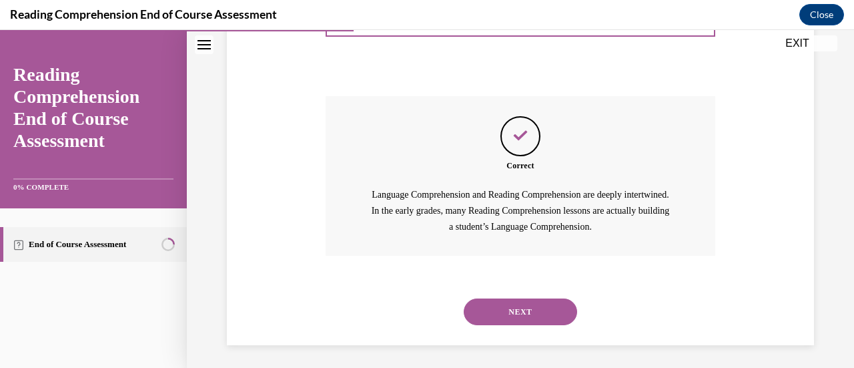
scroll to position [425, 0]
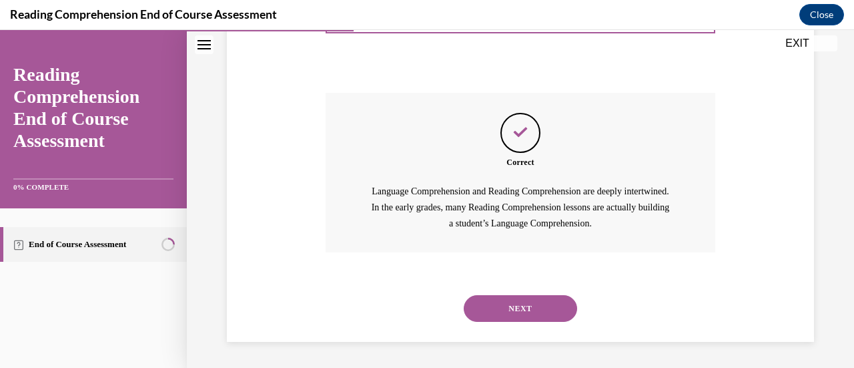
click at [512, 304] on button "NEXT" at bounding box center [520, 308] width 113 height 27
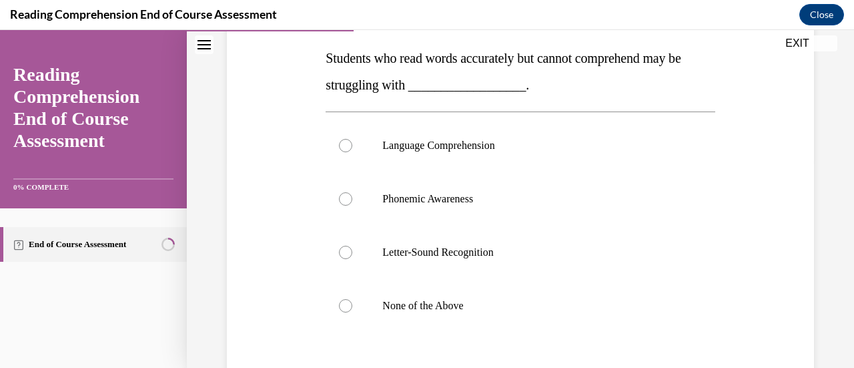
scroll to position [210, 0]
click at [345, 145] on div at bounding box center [345, 144] width 13 height 13
click at [345, 145] on input "Language Comprehension" at bounding box center [345, 144] width 13 height 13
radio input "true"
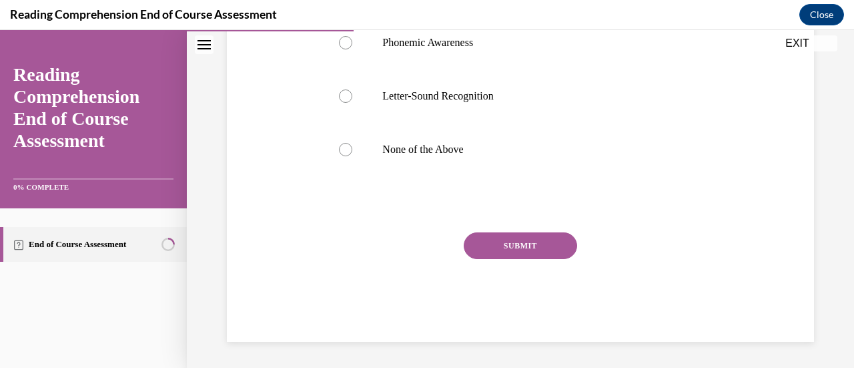
click at [521, 248] on button "SUBMIT" at bounding box center [520, 245] width 113 height 27
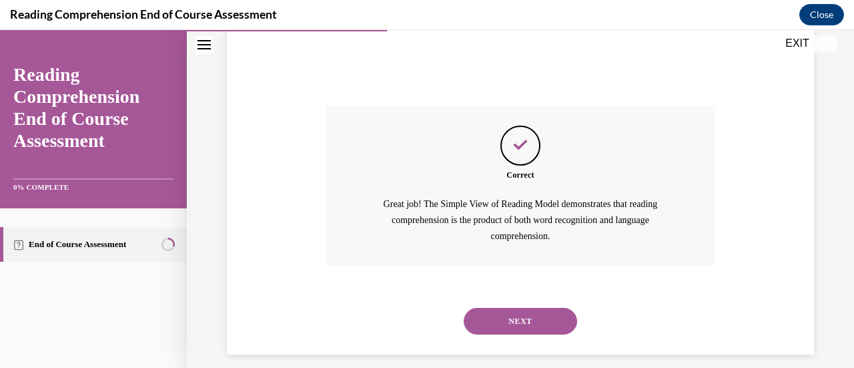
scroll to position [505, 0]
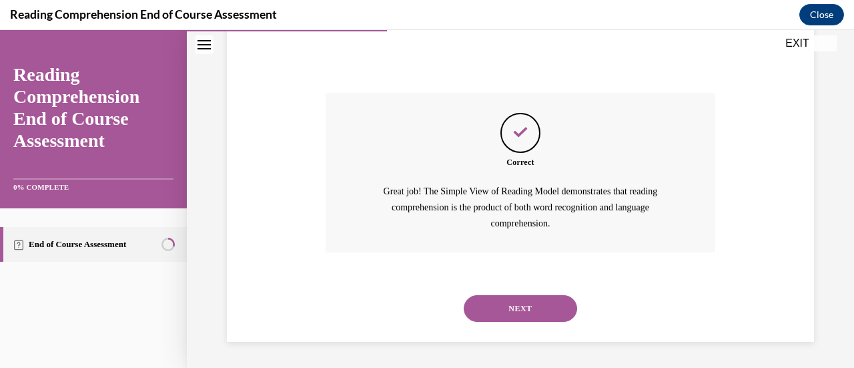
click at [520, 308] on button "NEXT" at bounding box center [520, 308] width 113 height 27
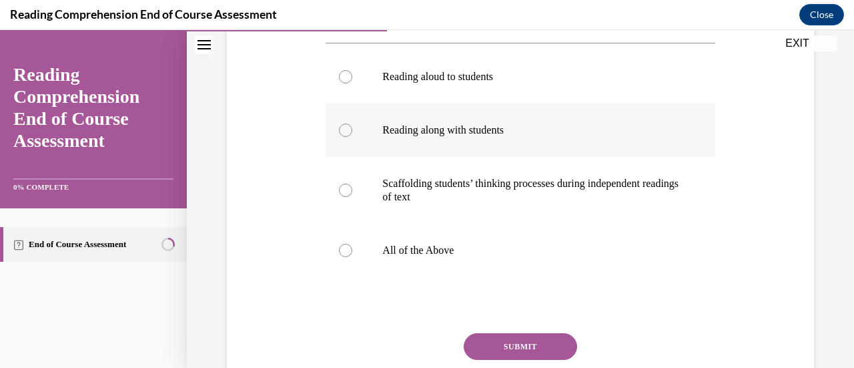
scroll to position [278, 0]
click at [344, 250] on div at bounding box center [345, 250] width 13 height 13
click at [344, 250] on input "All of the Above" at bounding box center [345, 250] width 13 height 13
radio input "true"
click at [522, 344] on button "SUBMIT" at bounding box center [520, 347] width 113 height 27
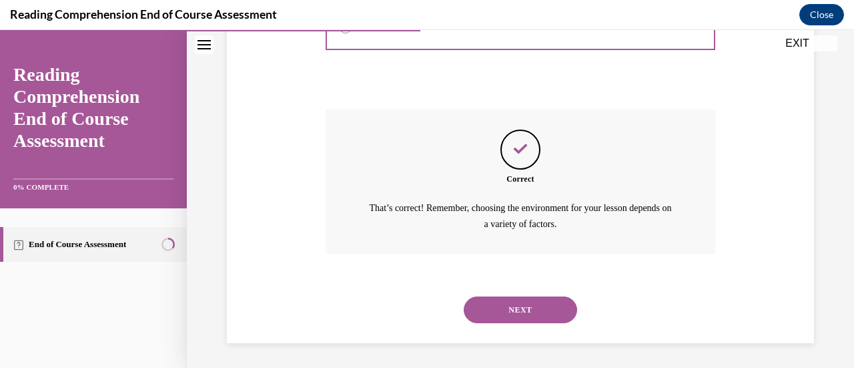
scroll to position [502, 0]
click at [522, 304] on button "NEXT" at bounding box center [520, 309] width 113 height 27
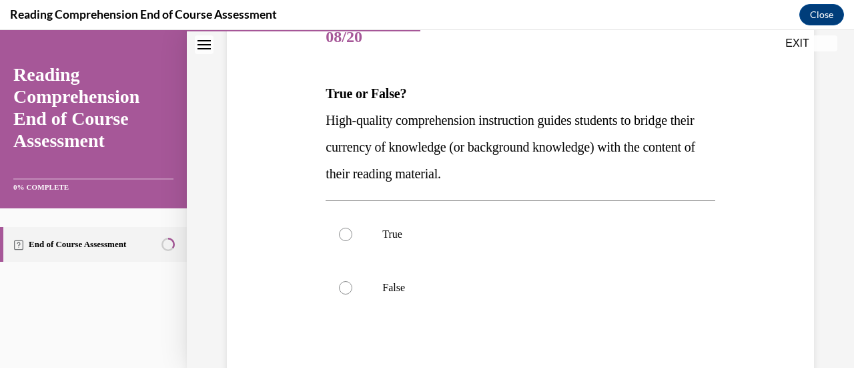
scroll to position [175, 0]
click at [348, 230] on div at bounding box center [345, 233] width 13 height 13
click at [348, 230] on input "True" at bounding box center [345, 233] width 13 height 13
radio input "true"
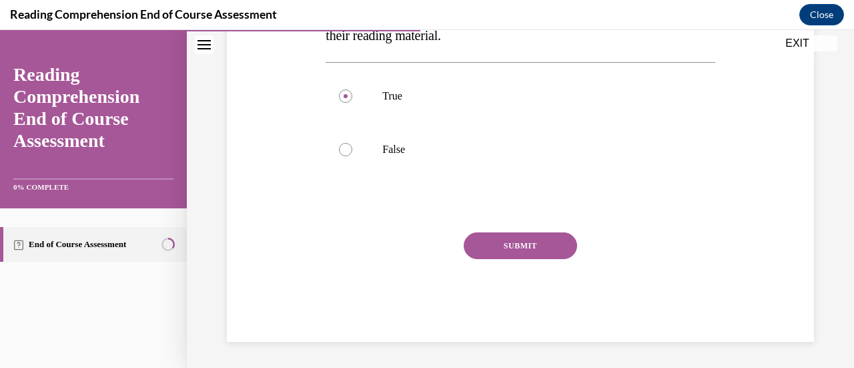
click at [523, 244] on button "SUBMIT" at bounding box center [520, 245] width 113 height 27
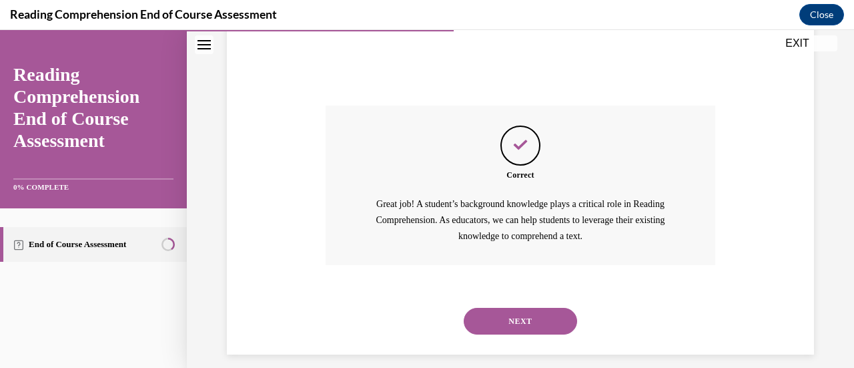
scroll to position [452, 0]
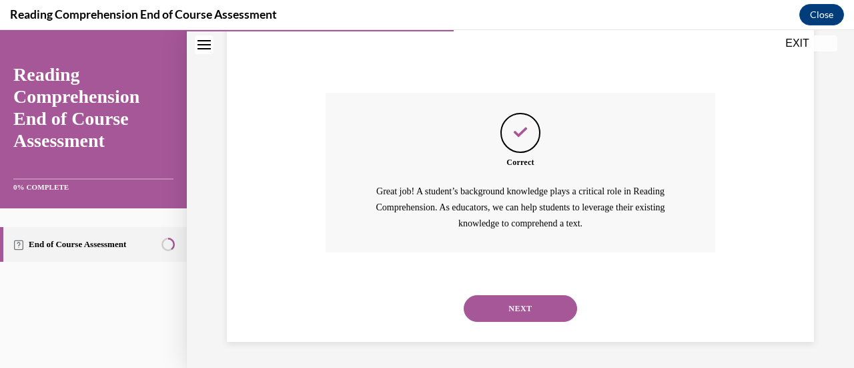
click at [523, 310] on button "NEXT" at bounding box center [520, 308] width 113 height 27
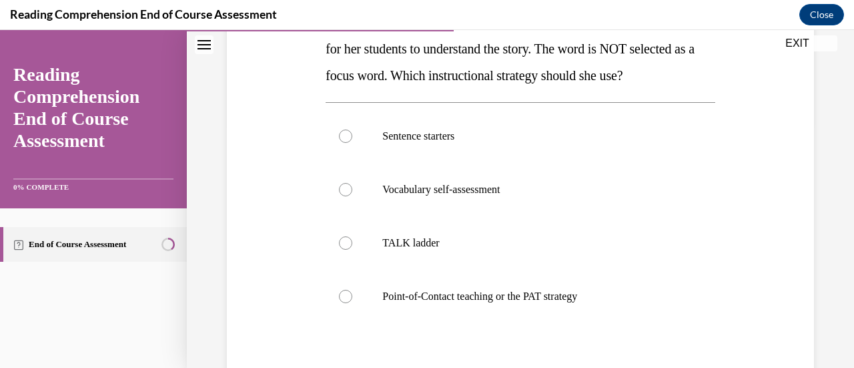
scroll to position [246, 0]
click at [346, 296] on div at bounding box center [345, 295] width 13 height 13
click at [346, 296] on input "Point-of-Contact teaching or the PAT strategy" at bounding box center [345, 295] width 13 height 13
radio input "true"
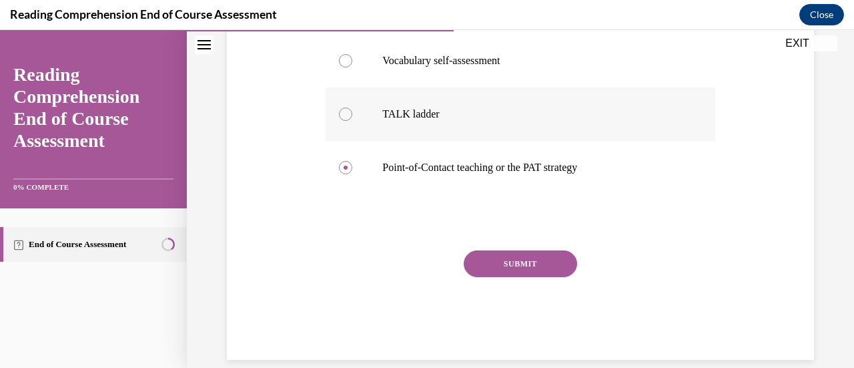
scroll to position [378, 0]
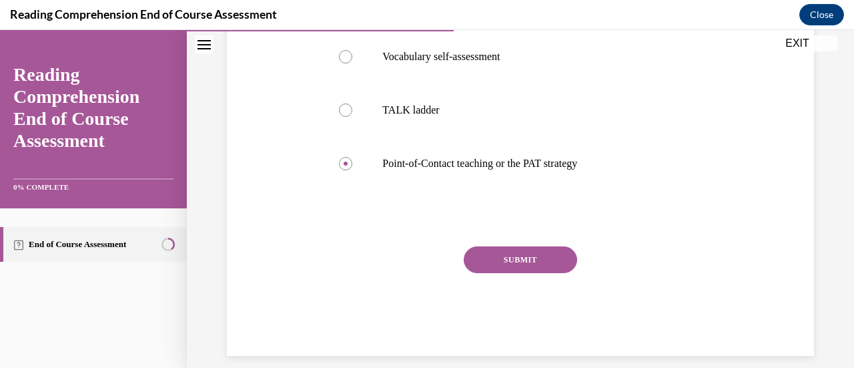
click at [507, 262] on button "SUBMIT" at bounding box center [520, 259] width 113 height 27
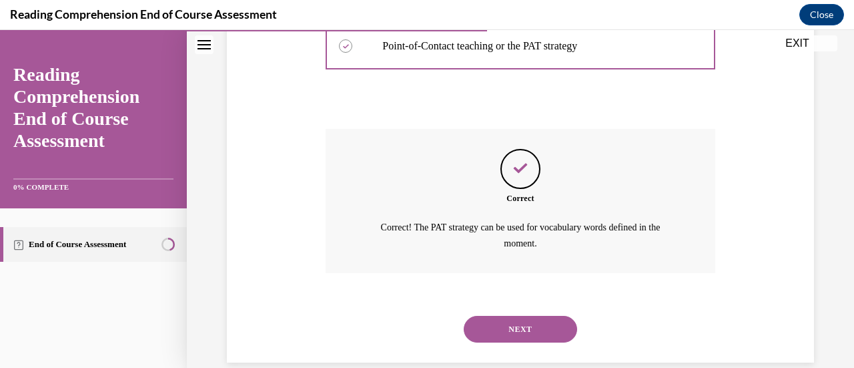
scroll to position [516, 0]
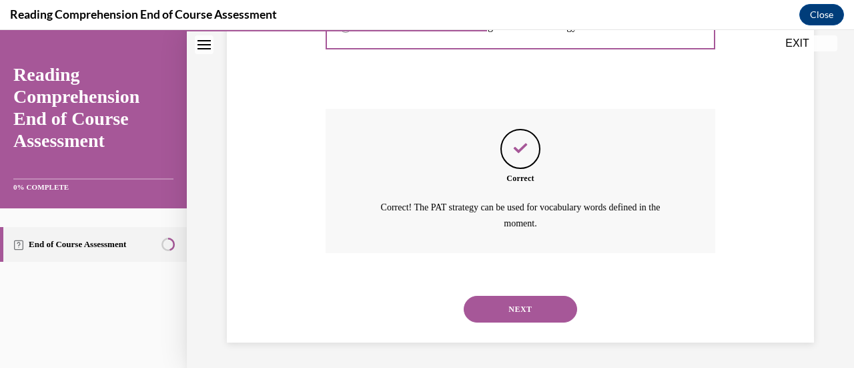
click at [504, 304] on button "NEXT" at bounding box center [520, 309] width 113 height 27
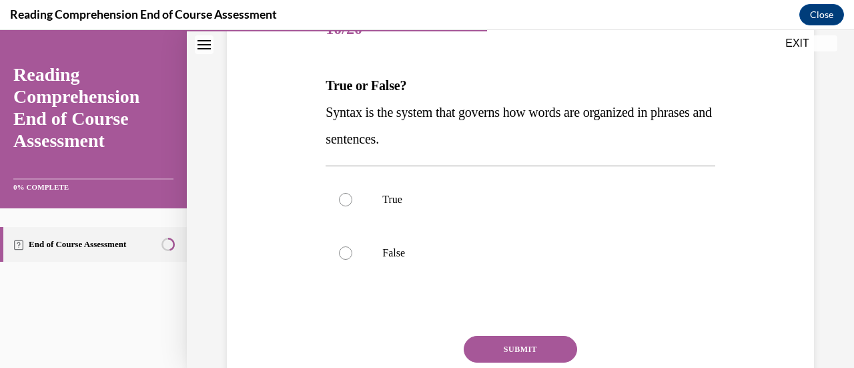
scroll to position [183, 0]
click at [346, 208] on label "True" at bounding box center [520, 197] width 389 height 53
click at [346, 205] on input "True" at bounding box center [345, 198] width 13 height 13
radio input "true"
click at [514, 339] on button "SUBMIT" at bounding box center [520, 347] width 113 height 27
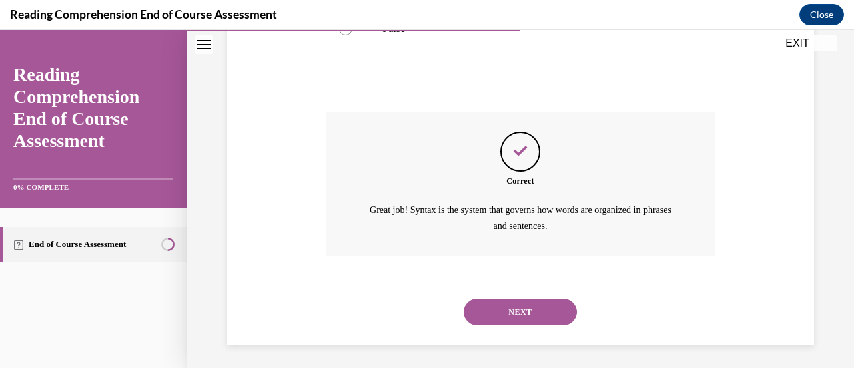
scroll to position [409, 0]
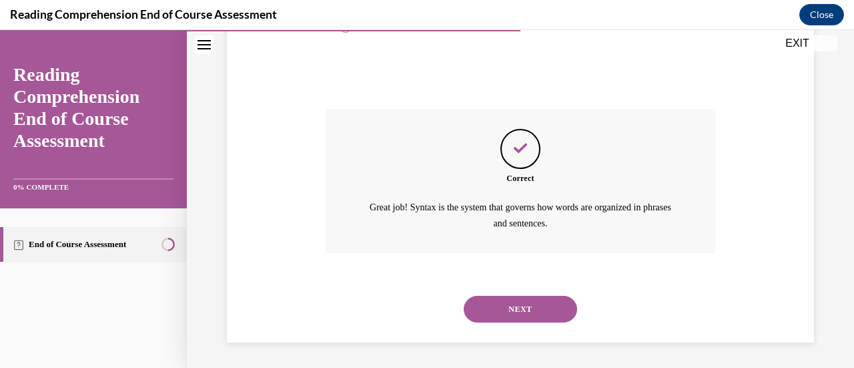
click at [523, 308] on button "NEXT" at bounding box center [520, 309] width 113 height 27
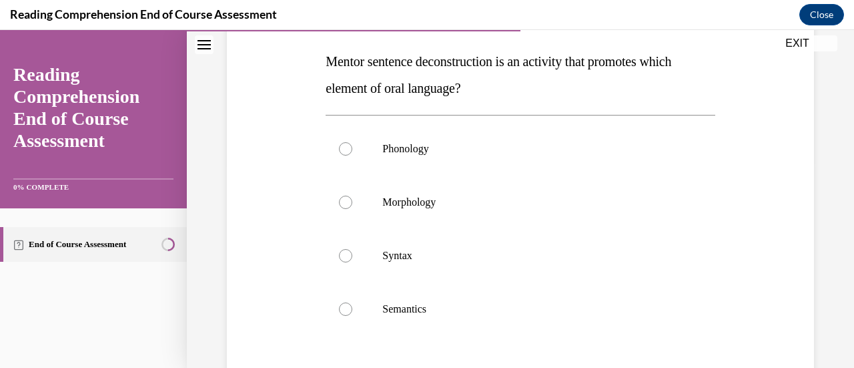
scroll to position [207, 0]
click at [353, 248] on label "Syntax" at bounding box center [520, 254] width 389 height 53
click at [352, 248] on input "Syntax" at bounding box center [345, 254] width 13 height 13
radio input "true"
click at [343, 310] on div at bounding box center [345, 308] width 13 height 13
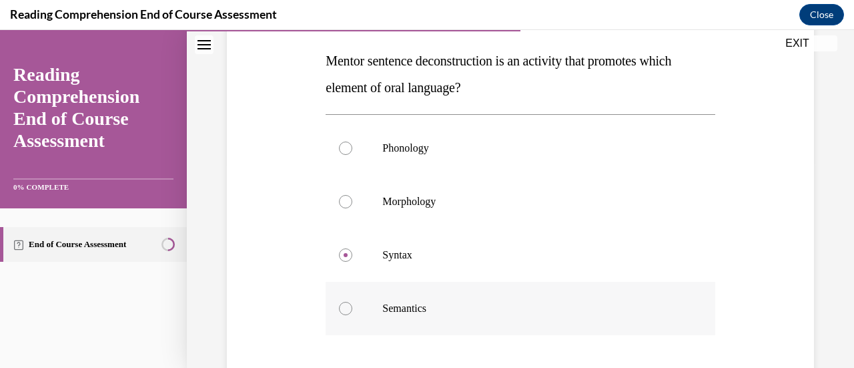
click at [343, 310] on input "Semantics" at bounding box center [345, 308] width 13 height 13
radio input "true"
click at [345, 254] on div at bounding box center [345, 254] width 13 height 13
click at [345, 254] on input "Syntax" at bounding box center [345, 254] width 13 height 13
radio input "true"
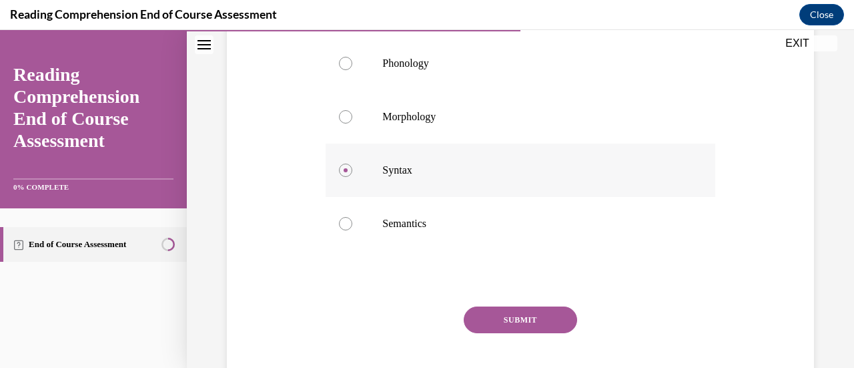
scroll to position [292, 0]
click at [521, 316] on button "SUBMIT" at bounding box center [520, 319] width 113 height 27
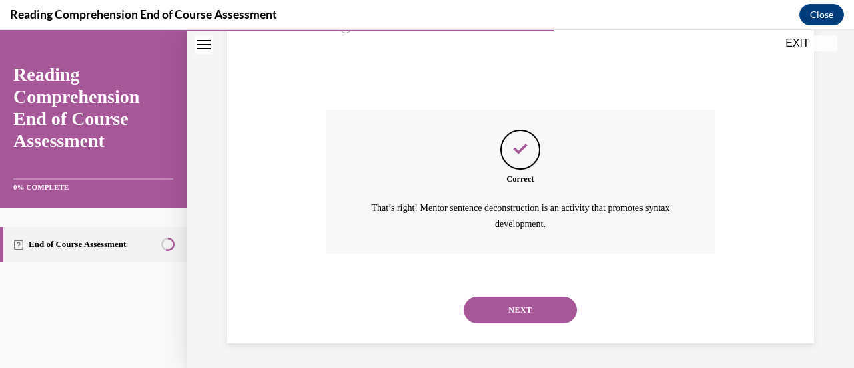
scroll to position [489, 0]
click at [510, 308] on button "NEXT" at bounding box center [520, 309] width 113 height 27
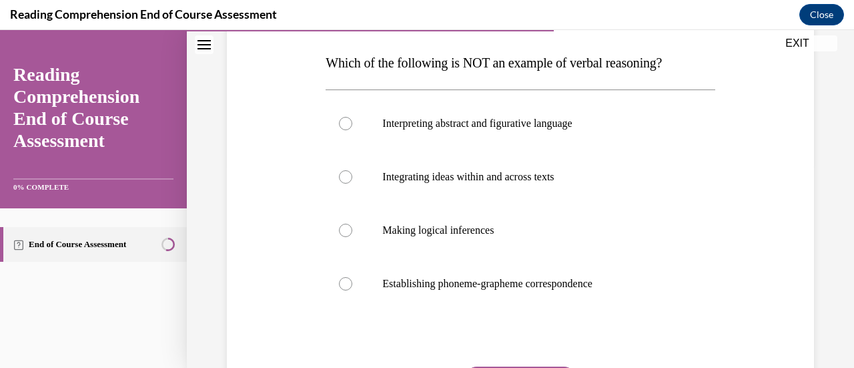
scroll to position [206, 0]
click at [344, 287] on div at bounding box center [345, 282] width 13 height 13
click at [344, 287] on input "Establishing phoneme-grapheme correspondence" at bounding box center [345, 282] width 13 height 13
radio input "true"
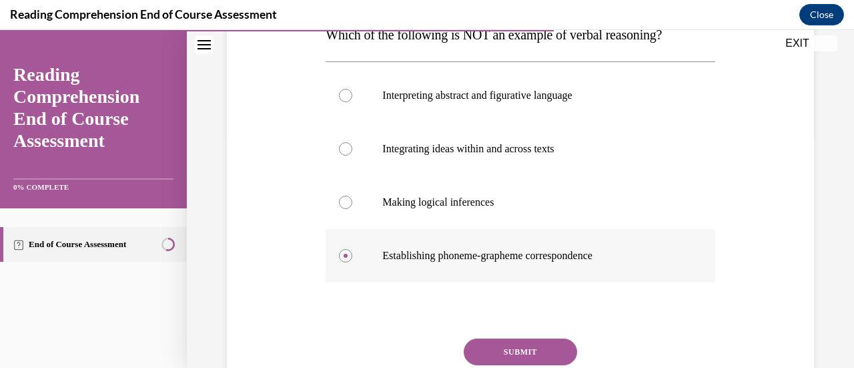
scroll to position [232, 0]
click at [515, 350] on button "SUBMIT" at bounding box center [520, 352] width 113 height 27
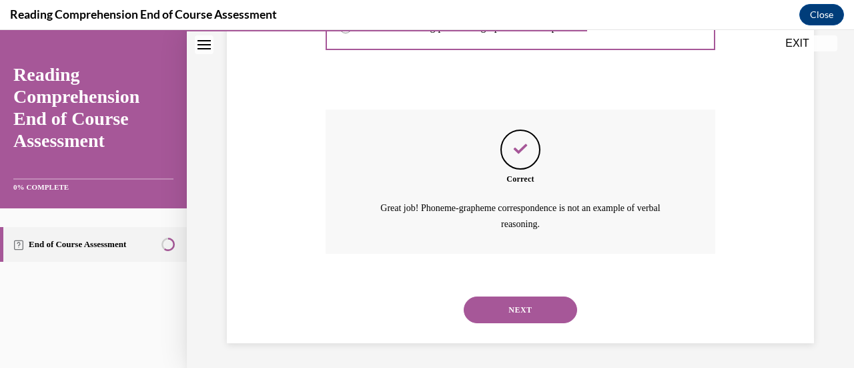
scroll to position [462, 0]
click at [516, 304] on button "NEXT" at bounding box center [520, 309] width 113 height 27
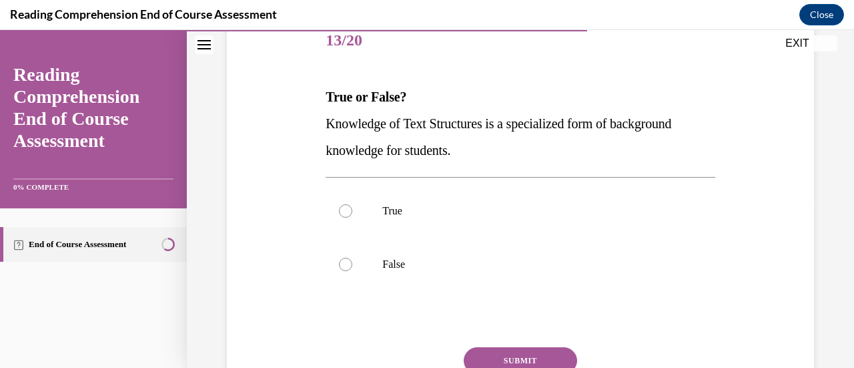
scroll to position [171, 0]
click at [347, 209] on div at bounding box center [345, 210] width 13 height 13
click at [347, 209] on input "True" at bounding box center [345, 210] width 13 height 13
radio input "true"
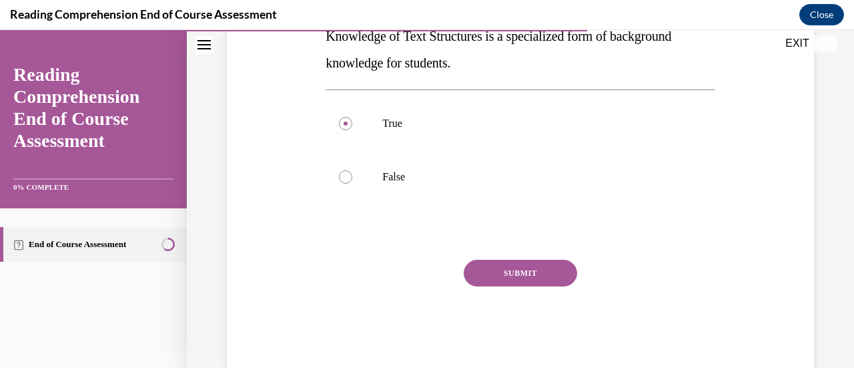
scroll to position [263, 0]
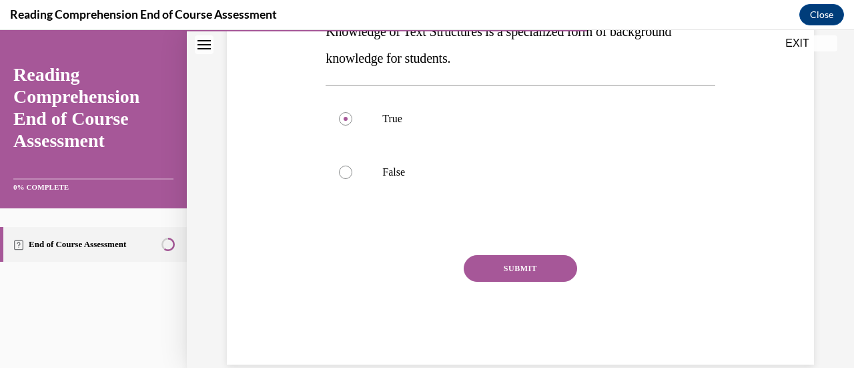
click at [498, 271] on button "SUBMIT" at bounding box center [520, 268] width 113 height 27
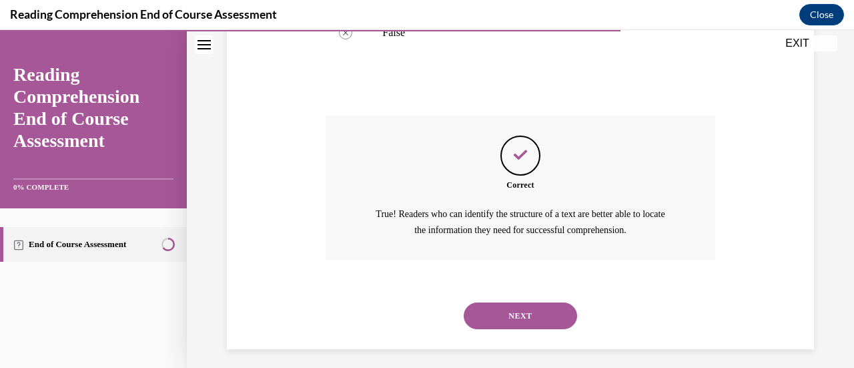
scroll to position [409, 0]
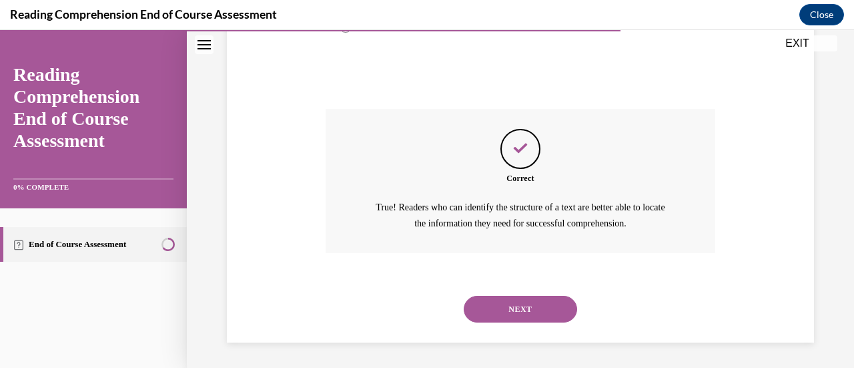
click at [502, 304] on button "NEXT" at bounding box center [520, 309] width 113 height 27
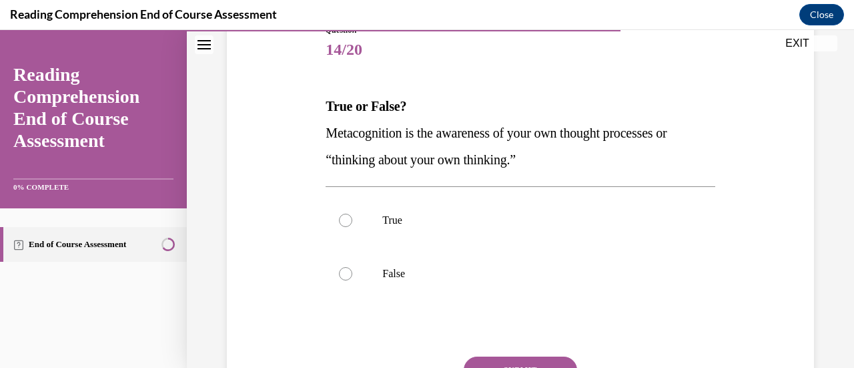
scroll to position [162, 0]
click at [346, 224] on div at bounding box center [345, 219] width 13 height 13
click at [346, 224] on input "True" at bounding box center [345, 219] width 13 height 13
radio input "true"
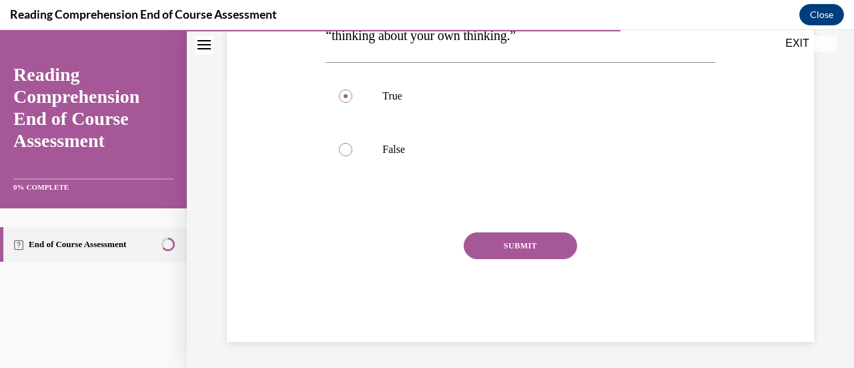
click at [506, 243] on button "SUBMIT" at bounding box center [520, 245] width 113 height 27
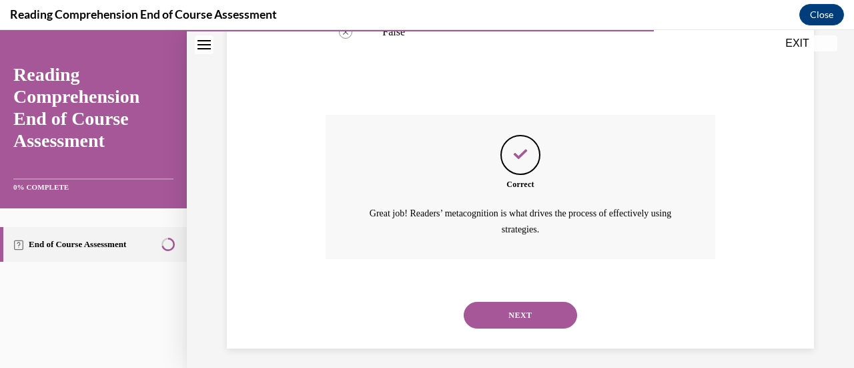
scroll to position [409, 0]
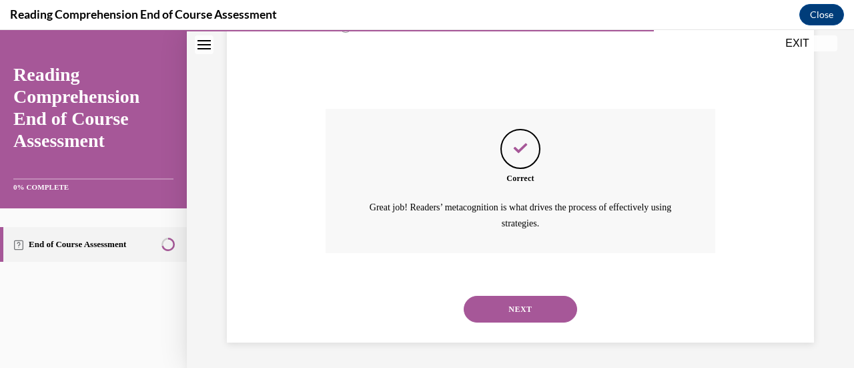
click at [504, 309] on button "NEXT" at bounding box center [520, 309] width 113 height 27
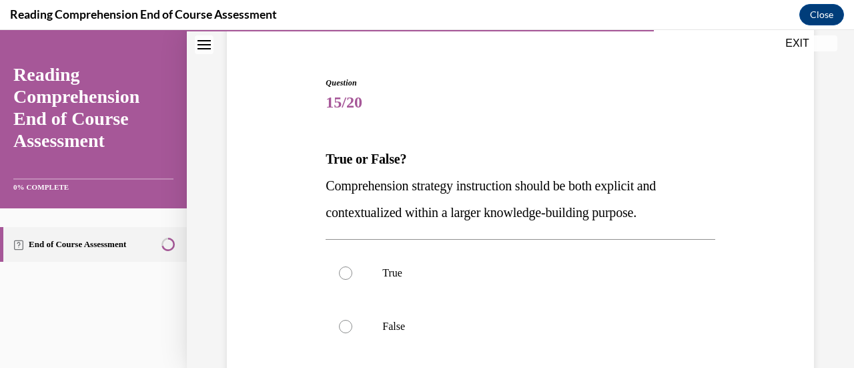
scroll to position [133, 0]
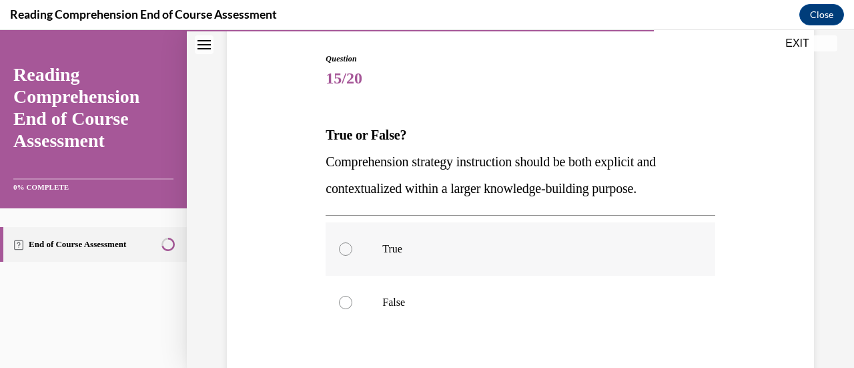
click at [344, 248] on div at bounding box center [345, 248] width 13 height 13
click at [344, 248] on input "True" at bounding box center [345, 248] width 13 height 13
radio input "true"
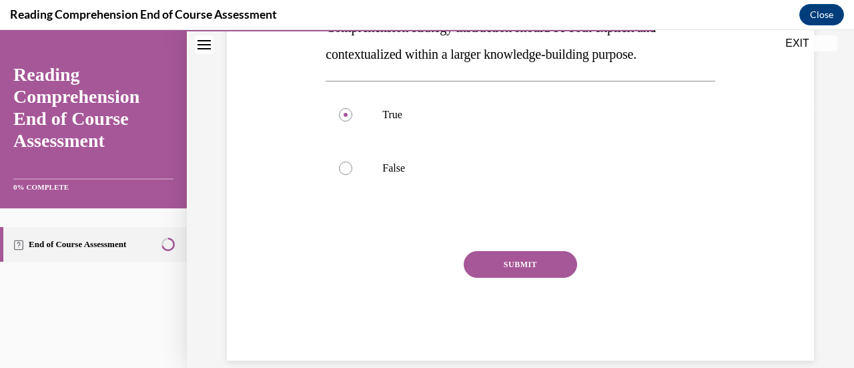
click at [512, 272] on button "SUBMIT" at bounding box center [520, 264] width 113 height 27
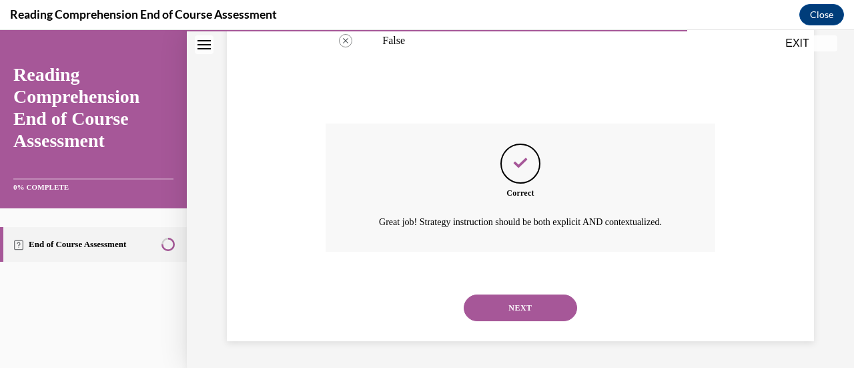
scroll to position [409, 0]
click at [515, 304] on button "NEXT" at bounding box center [520, 307] width 113 height 27
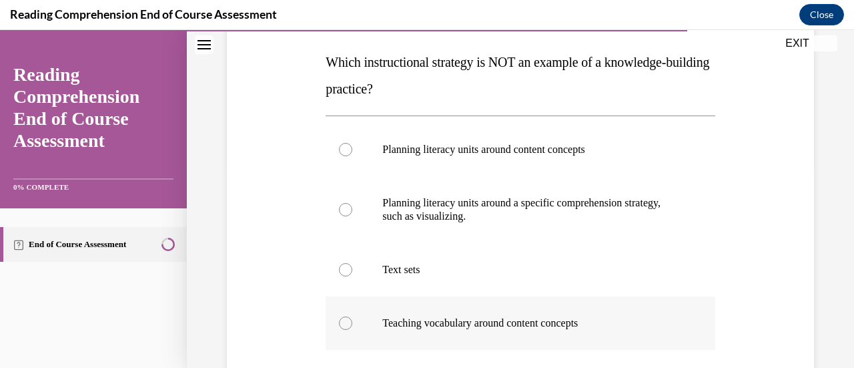
scroll to position [206, 0]
click at [343, 208] on div at bounding box center [345, 208] width 13 height 13
click at [343, 208] on input "Planning literacy units around a specific comprehension strategy, such as visua…" at bounding box center [345, 208] width 13 height 13
radio input "true"
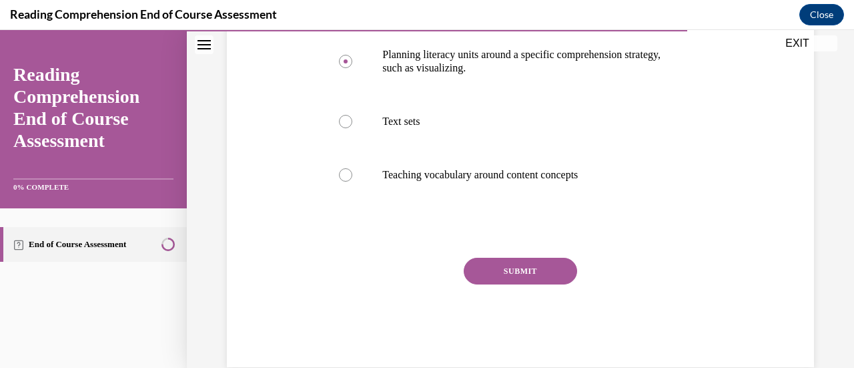
scroll to position [354, 0]
click at [526, 266] on button "SUBMIT" at bounding box center [520, 270] width 113 height 27
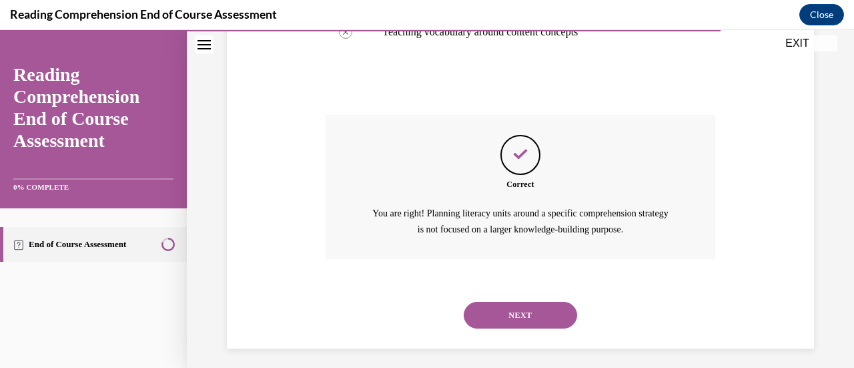
scroll to position [502, 0]
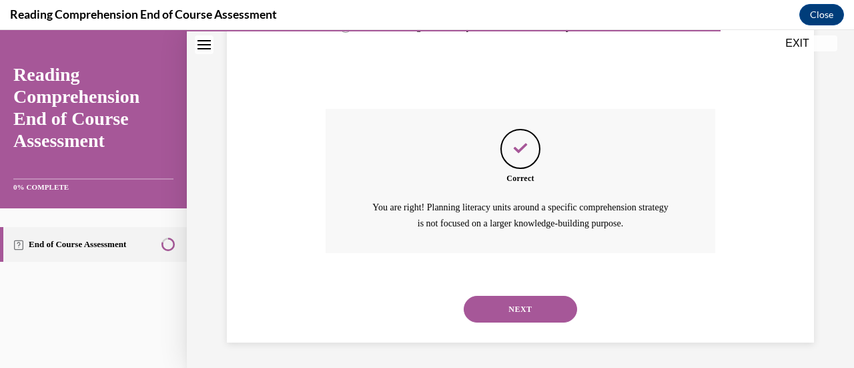
click at [516, 300] on button "NEXT" at bounding box center [520, 309] width 113 height 27
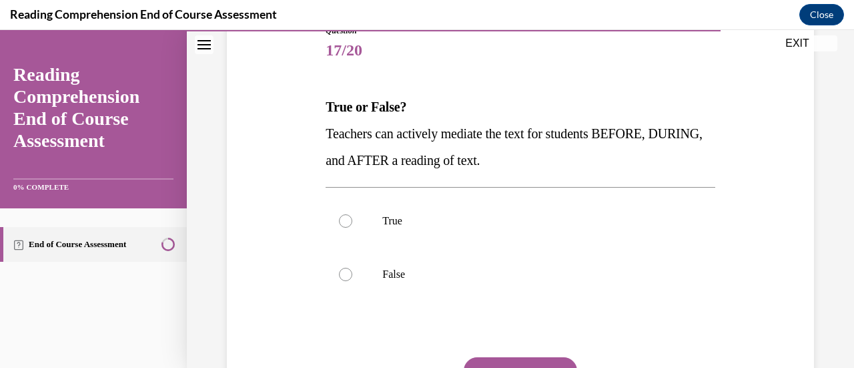
scroll to position [161, 0]
click at [346, 218] on div at bounding box center [345, 220] width 13 height 13
click at [346, 218] on input "True" at bounding box center [345, 220] width 13 height 13
radio input "true"
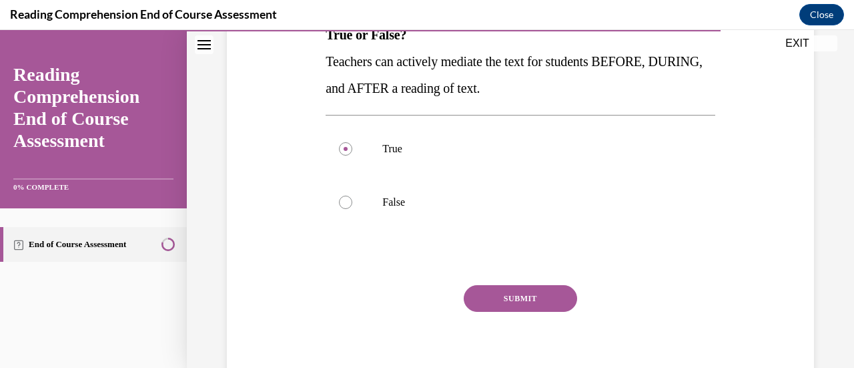
click at [510, 292] on button "SUBMIT" at bounding box center [520, 298] width 113 height 27
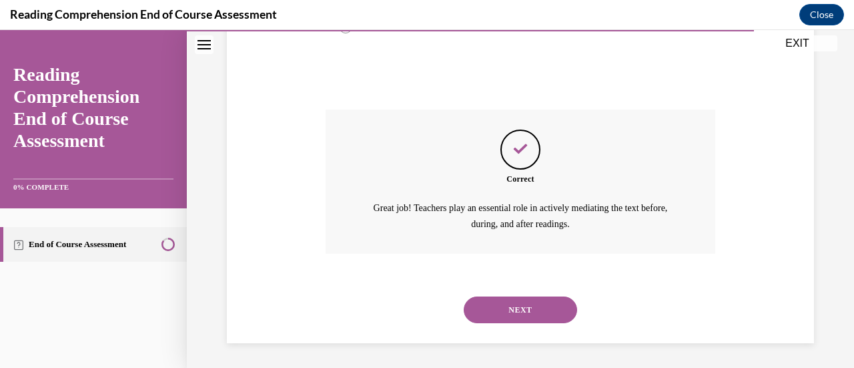
scroll to position [409, 0]
click at [519, 301] on button "NEXT" at bounding box center [520, 309] width 113 height 27
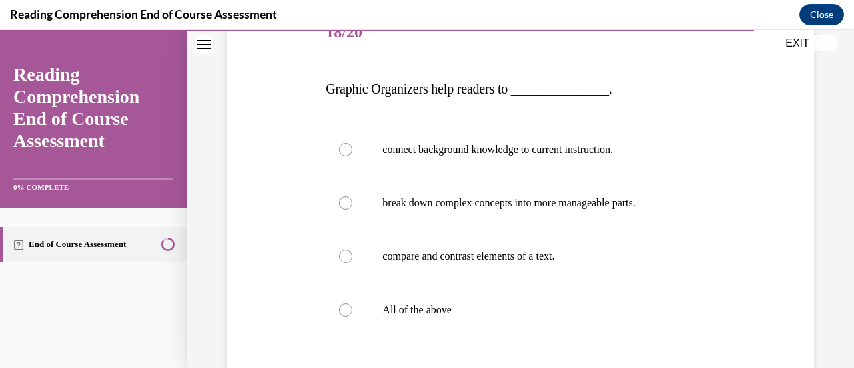
scroll to position [182, 0]
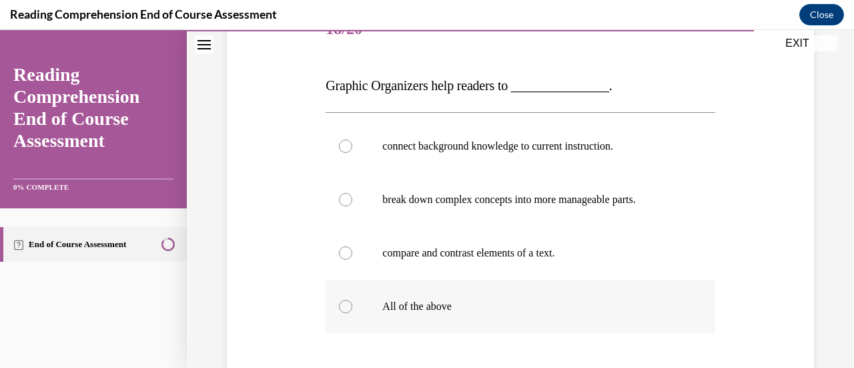
click at [342, 305] on div at bounding box center [345, 306] width 13 height 13
click at [342, 305] on input "All of the above" at bounding box center [345, 306] width 13 height 13
radio input "true"
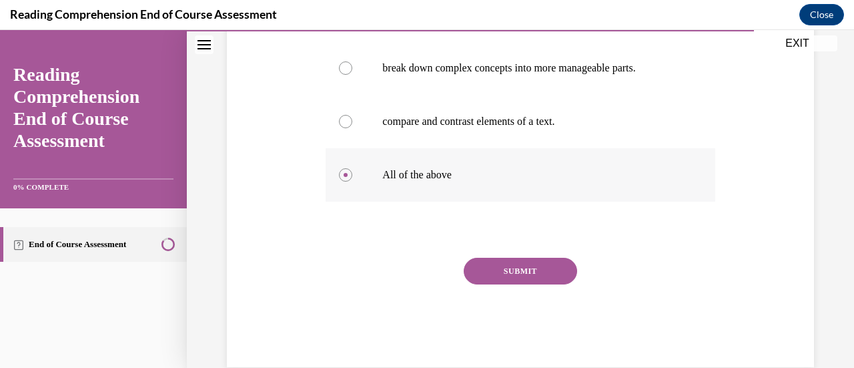
scroll to position [339, 0]
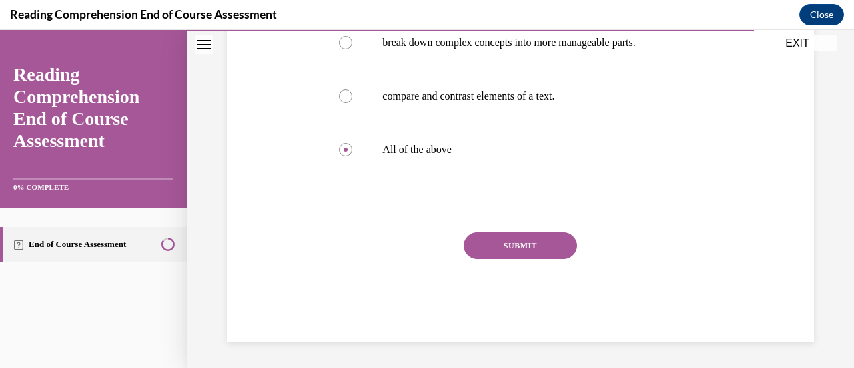
click at [519, 241] on button "SUBMIT" at bounding box center [520, 245] width 113 height 27
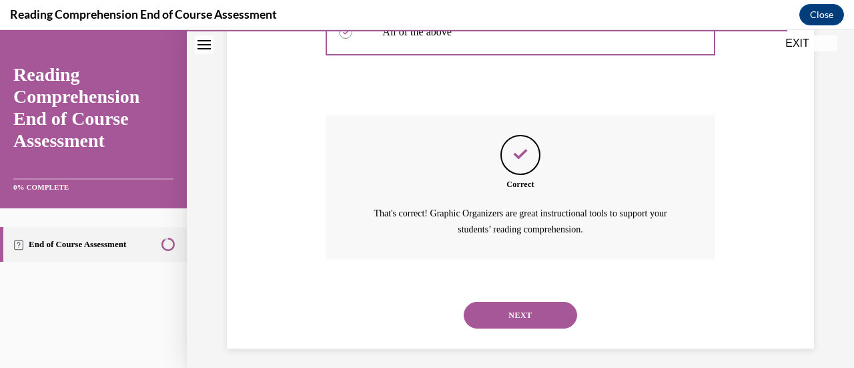
scroll to position [462, 0]
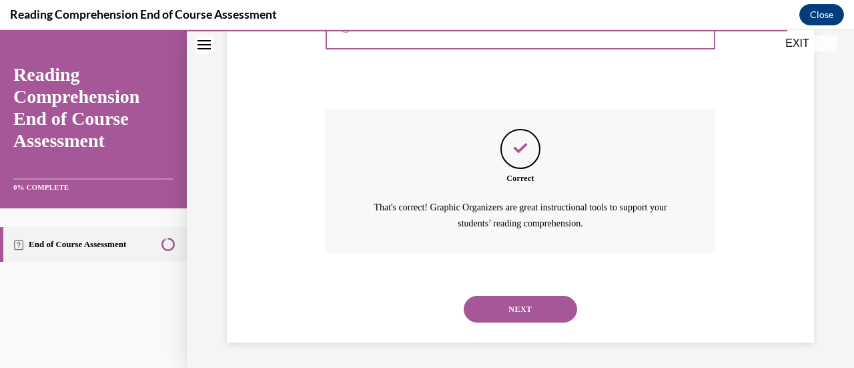
click at [513, 306] on button "NEXT" at bounding box center [520, 309] width 113 height 27
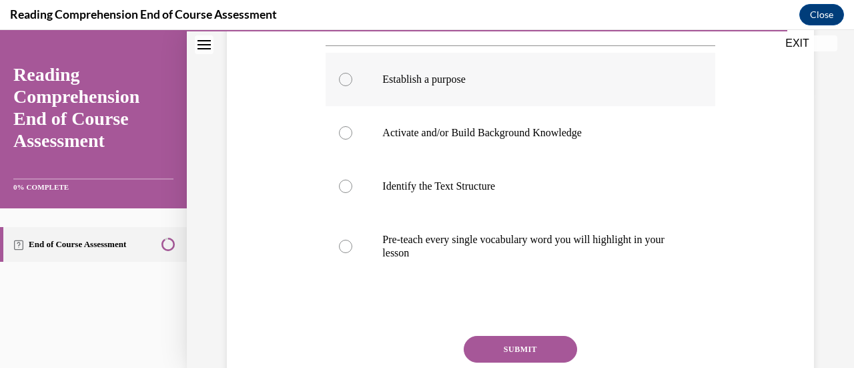
scroll to position [277, 0]
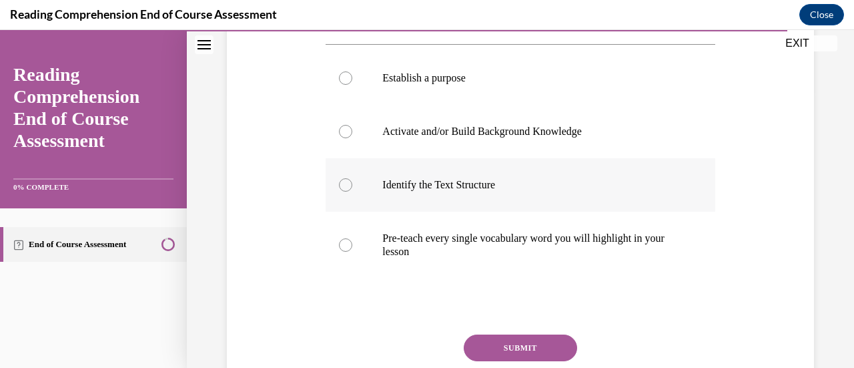
click at [344, 189] on div at bounding box center [345, 184] width 13 height 13
click at [344, 189] on input "Identify the Text Structure" at bounding box center [345, 184] width 13 height 13
radio input "true"
click at [518, 344] on button "SUBMIT" at bounding box center [520, 347] width 113 height 27
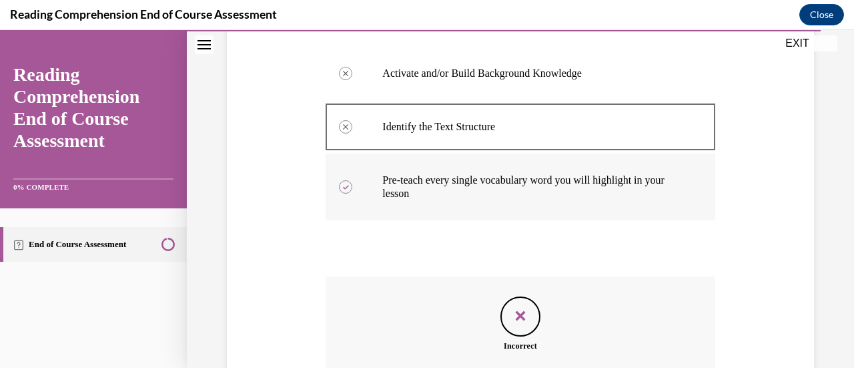
scroll to position [487, 0]
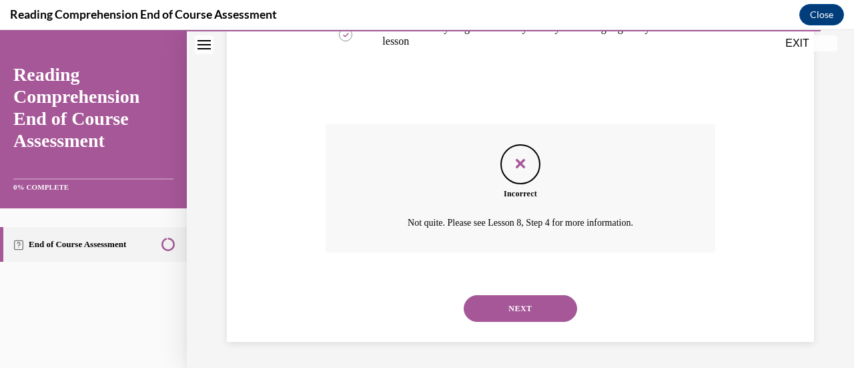
click at [496, 316] on button "NEXT" at bounding box center [520, 308] width 113 height 27
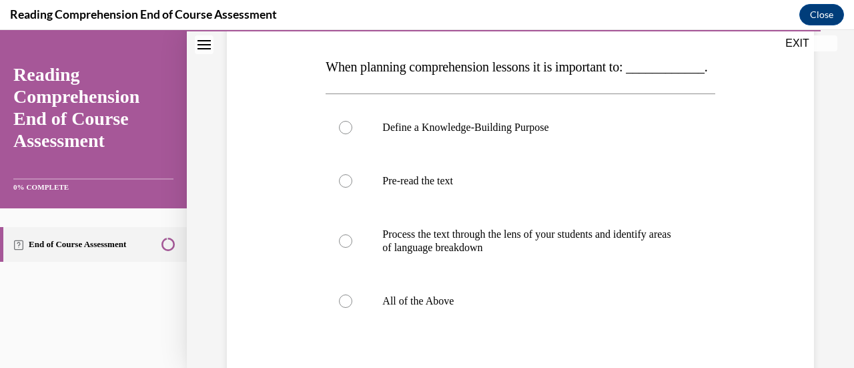
scroll to position [202, 0]
click at [345, 307] on div at bounding box center [345, 300] width 13 height 13
click at [345, 307] on input "All of the Above" at bounding box center [345, 300] width 13 height 13
radio input "true"
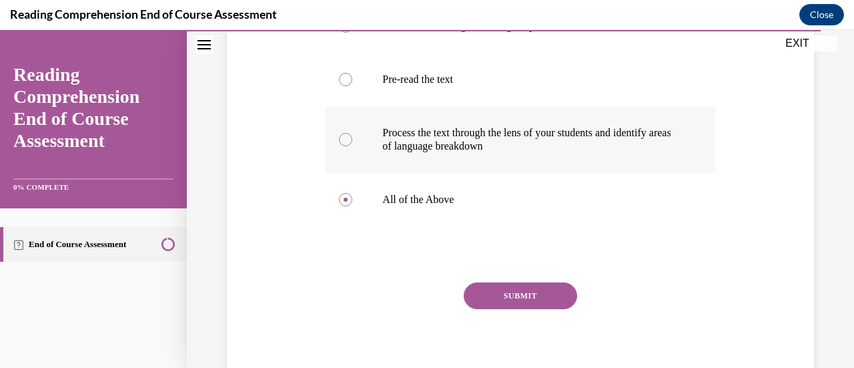
scroll to position [316, 0]
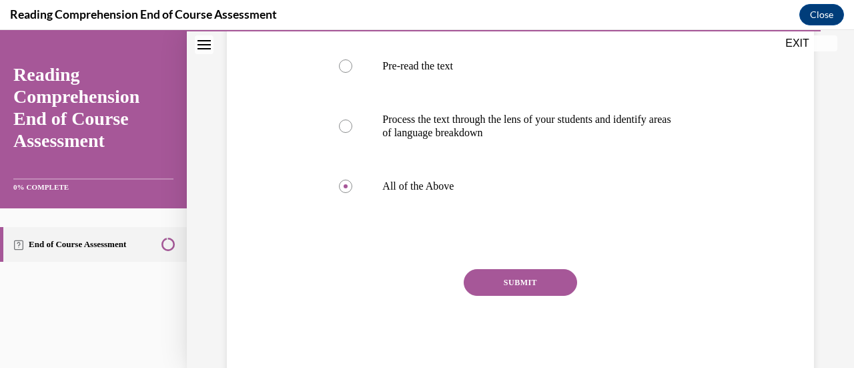
click at [528, 296] on button "SUBMIT" at bounding box center [520, 282] width 113 height 27
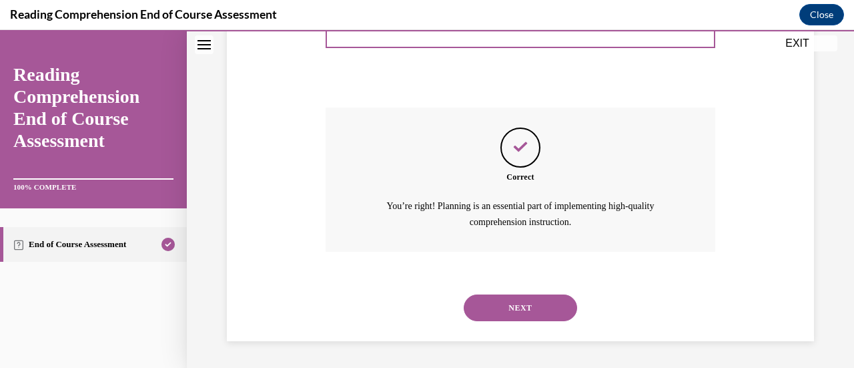
scroll to position [502, 0]
click at [524, 309] on button "NEXT" at bounding box center [520, 307] width 113 height 27
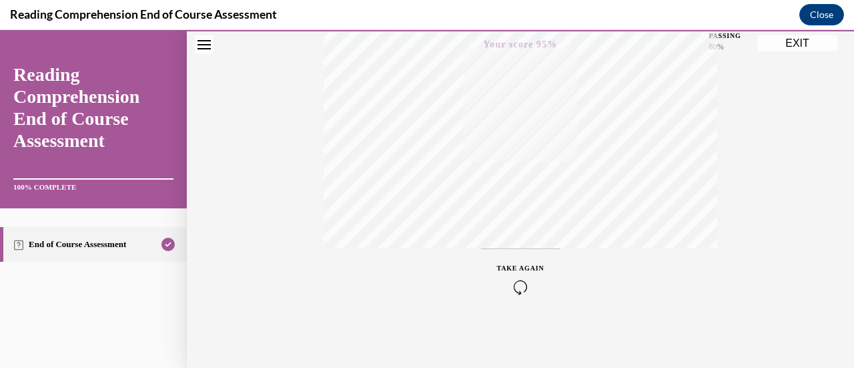
scroll to position [0, 0]
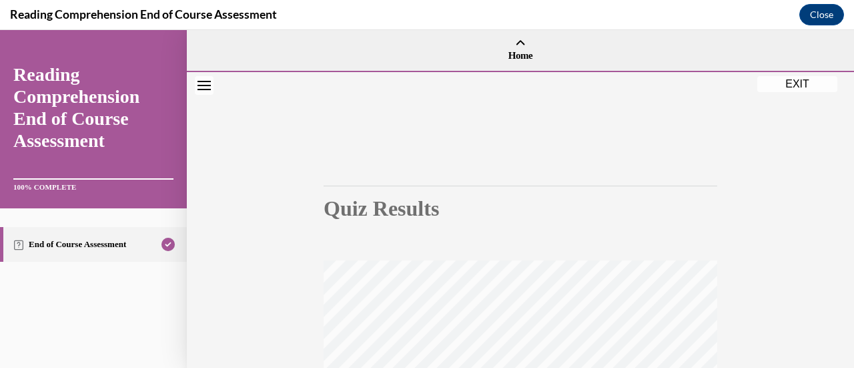
click at [791, 87] on button "EXIT" at bounding box center [797, 84] width 80 height 16
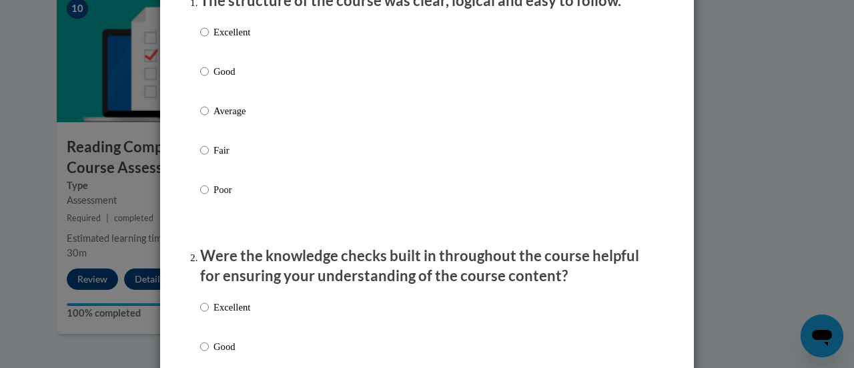
scroll to position [196, 0]
click at [200, 39] on input "Excellent" at bounding box center [204, 31] width 9 height 15
radio input "true"
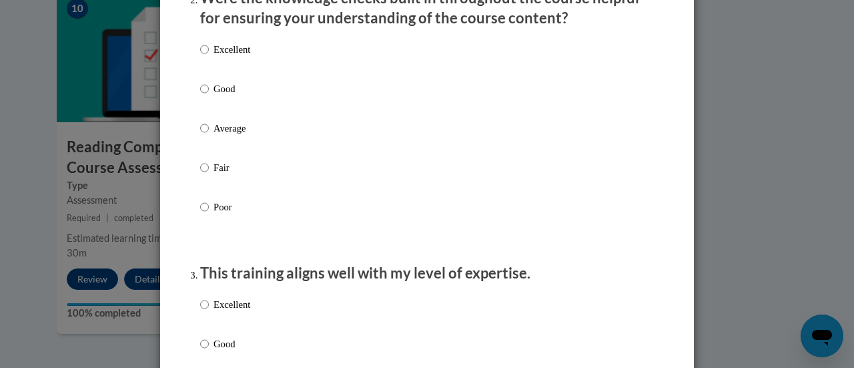
scroll to position [454, 0]
click at [200, 56] on input "Excellent" at bounding box center [204, 48] width 9 height 15
radio input "true"
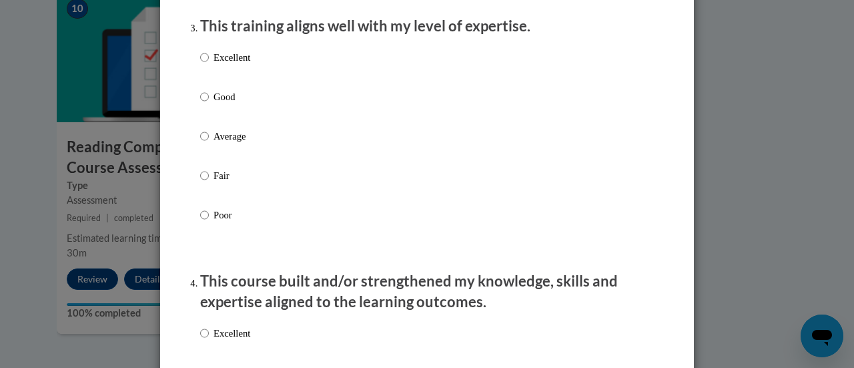
scroll to position [707, 0]
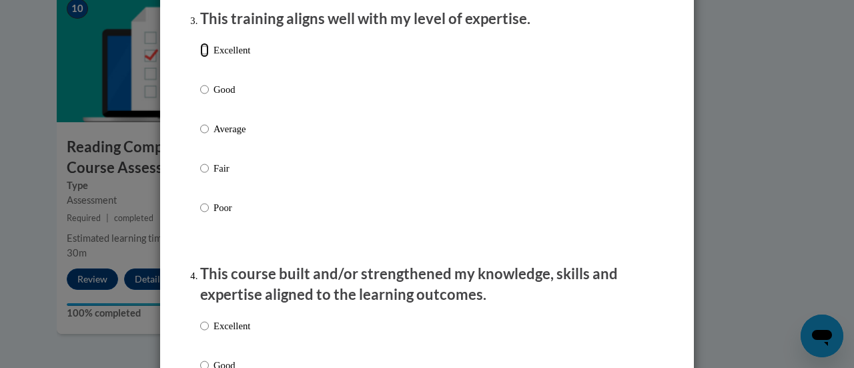
click at [200, 57] on input "Excellent" at bounding box center [204, 50] width 9 height 15
radio input "true"
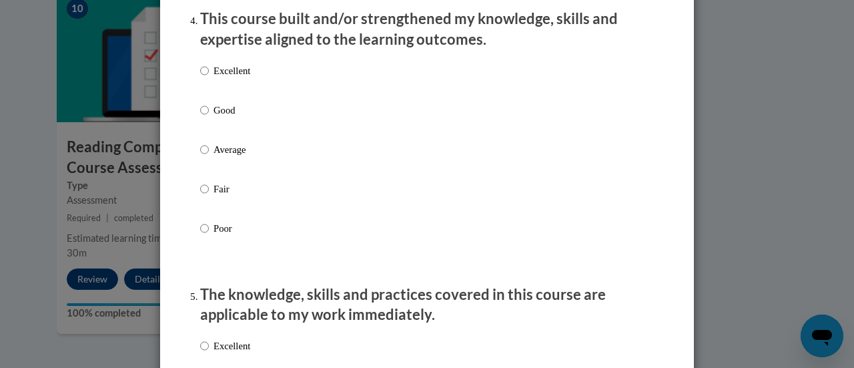
scroll to position [971, 0]
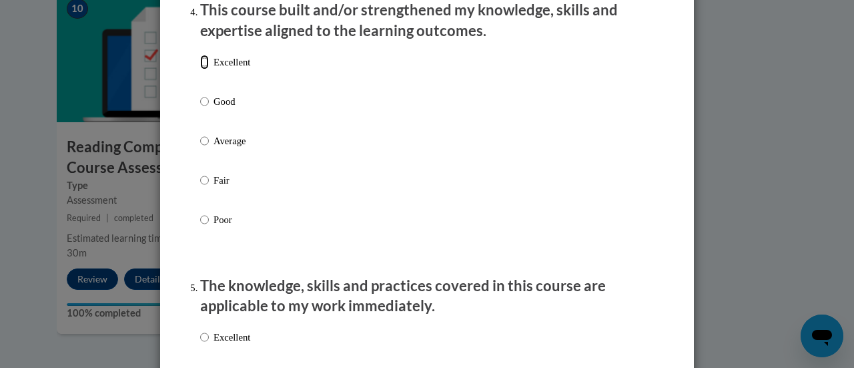
click at [203, 69] on input "Excellent" at bounding box center [204, 62] width 9 height 15
radio input "true"
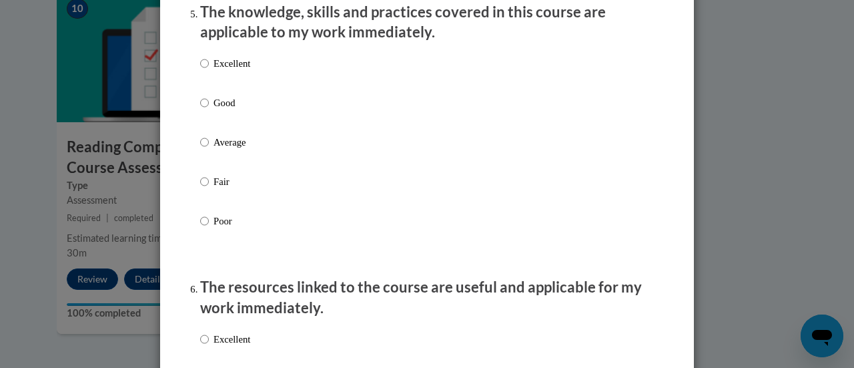
scroll to position [1245, 0]
click at [200, 70] on input "Excellent" at bounding box center [204, 62] width 9 height 15
radio input "true"
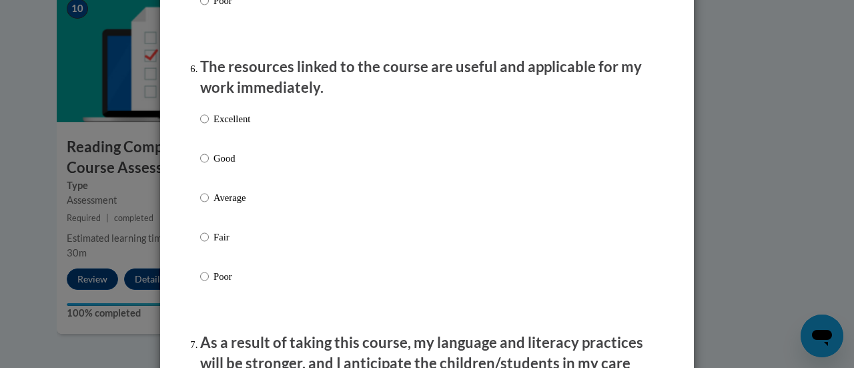
scroll to position [1499, 0]
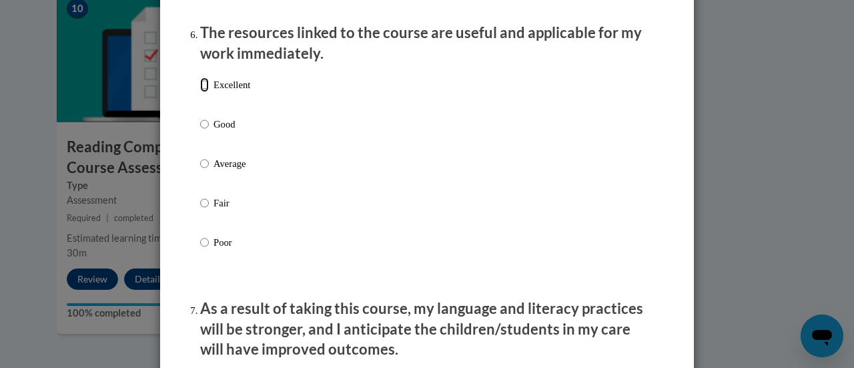
click at [200, 92] on input "Excellent" at bounding box center [204, 84] width 9 height 15
radio input "true"
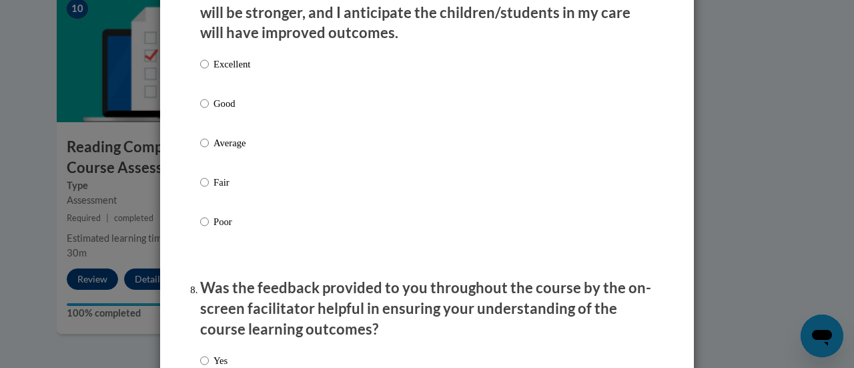
scroll to position [1786, 0]
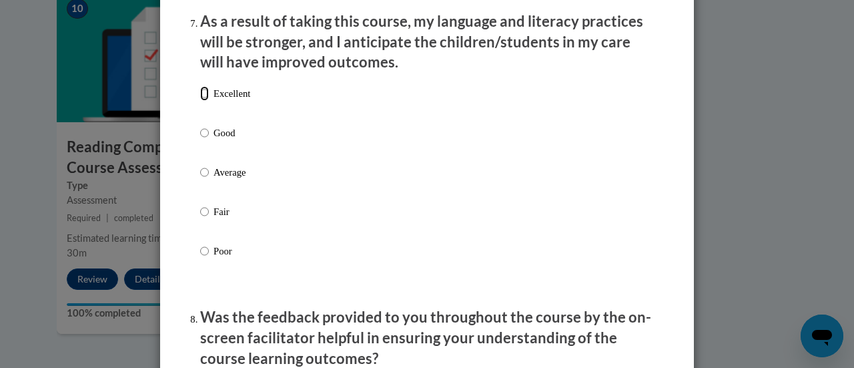
click at [200, 101] on input "Excellent" at bounding box center [204, 93] width 9 height 15
radio input "true"
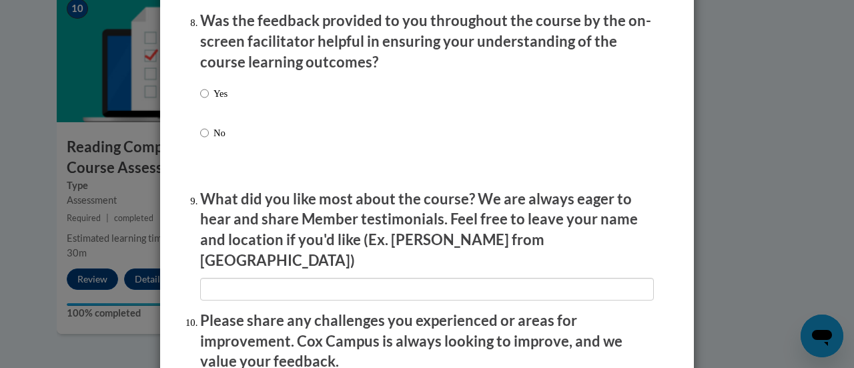
scroll to position [2082, 0]
click at [200, 100] on input "Yes" at bounding box center [204, 92] width 9 height 15
radio input "true"
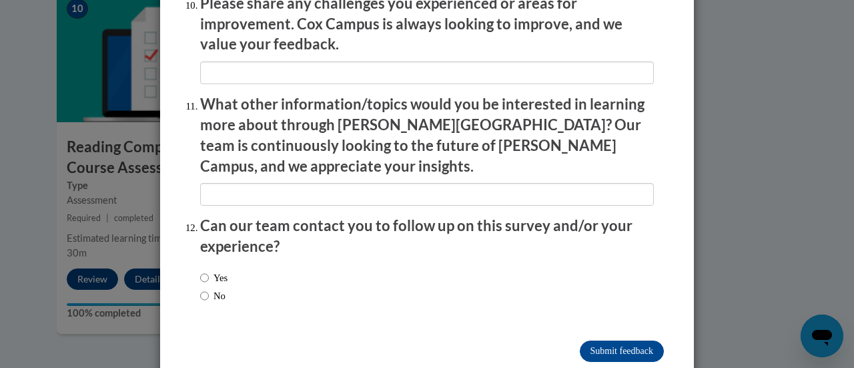
scroll to position [2407, 0]
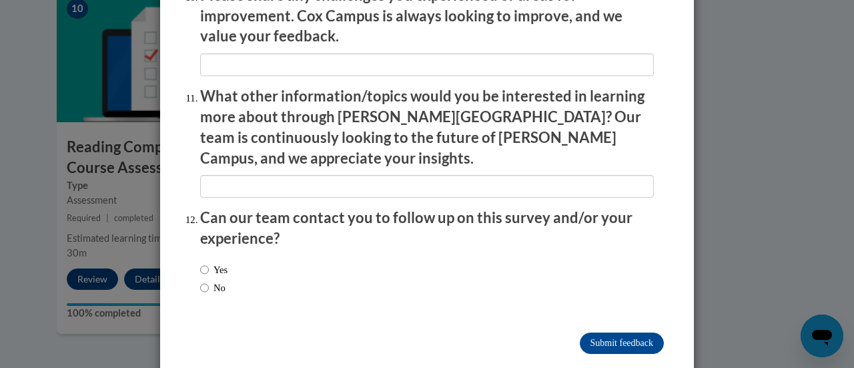
click at [282, 260] on div "Yes No" at bounding box center [427, 281] width 454 height 50
click at [200, 280] on input "No" at bounding box center [204, 287] width 9 height 15
radio input "true"
click at [610, 332] on input "Submit feedback" at bounding box center [622, 342] width 84 height 21
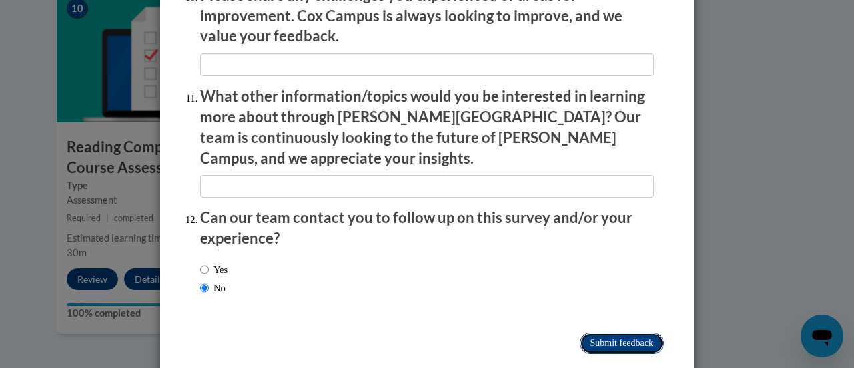
click at [608, 332] on input "Submitting" at bounding box center [622, 342] width 84 height 21
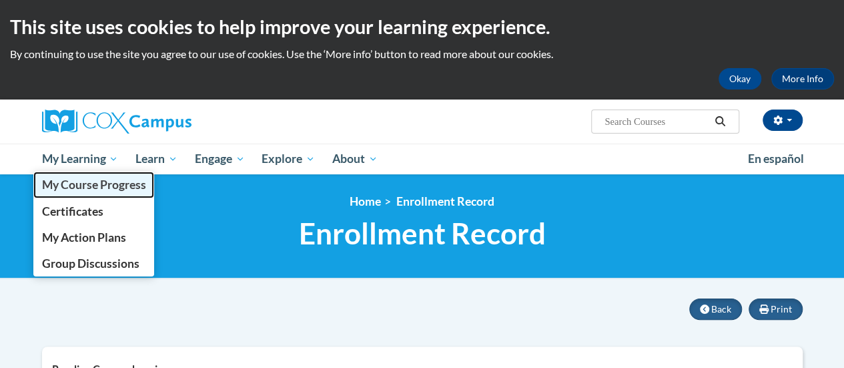
click at [87, 189] on span "My Course Progress" at bounding box center [93, 184] width 104 height 14
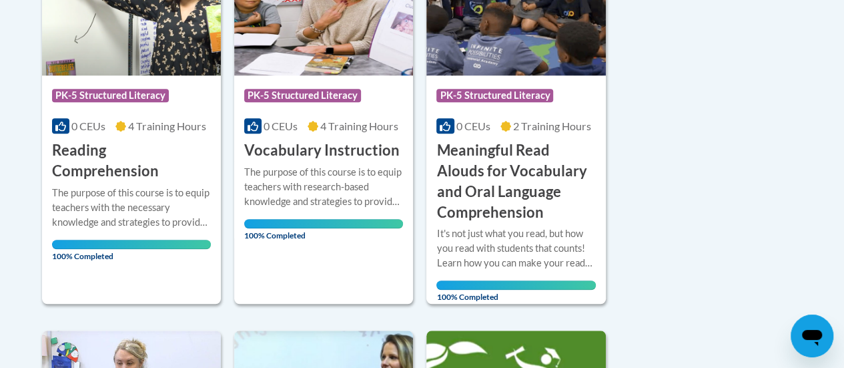
scroll to position [420, 0]
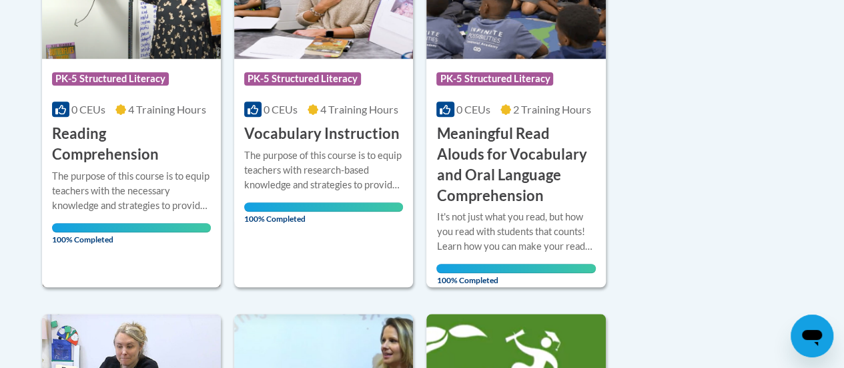
click at [111, 165] on div "More Info Open The purpose of this course is to equip teachers with the necessa…" at bounding box center [131, 203] width 179 height 77
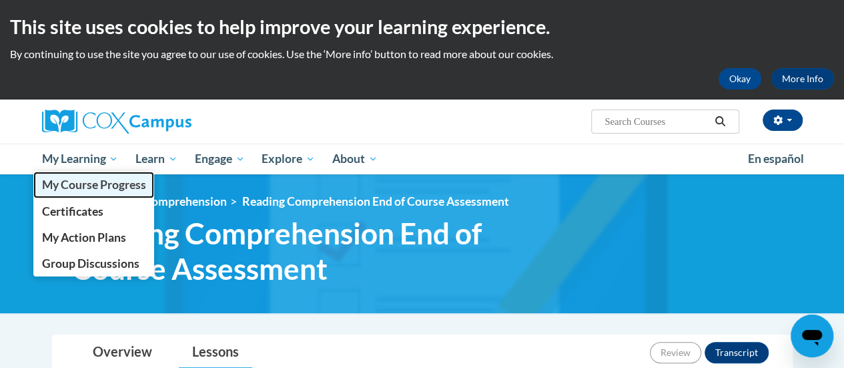
click at [85, 188] on span "My Course Progress" at bounding box center [93, 184] width 104 height 14
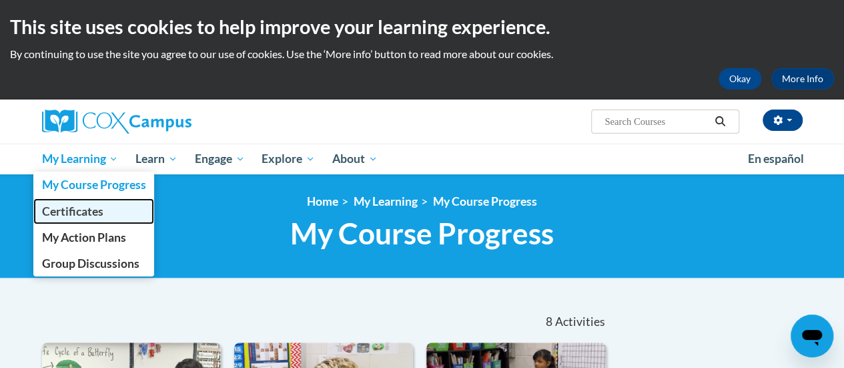
click at [83, 216] on span "Certificates" at bounding box center [71, 211] width 61 height 14
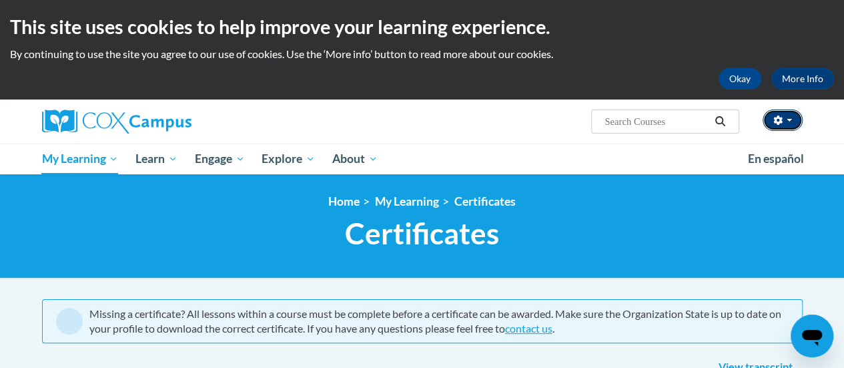
click at [787, 119] on span "button" at bounding box center [789, 120] width 5 height 3
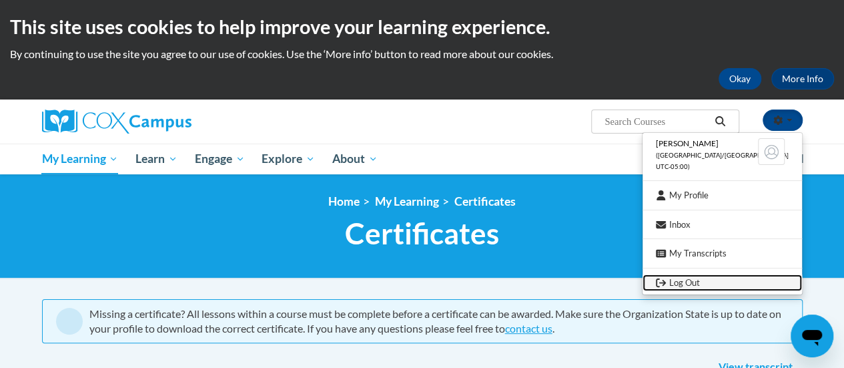
click at [693, 282] on link "Log Out" at bounding box center [722, 282] width 159 height 17
